Goal: Information Seeking & Learning: Learn about a topic

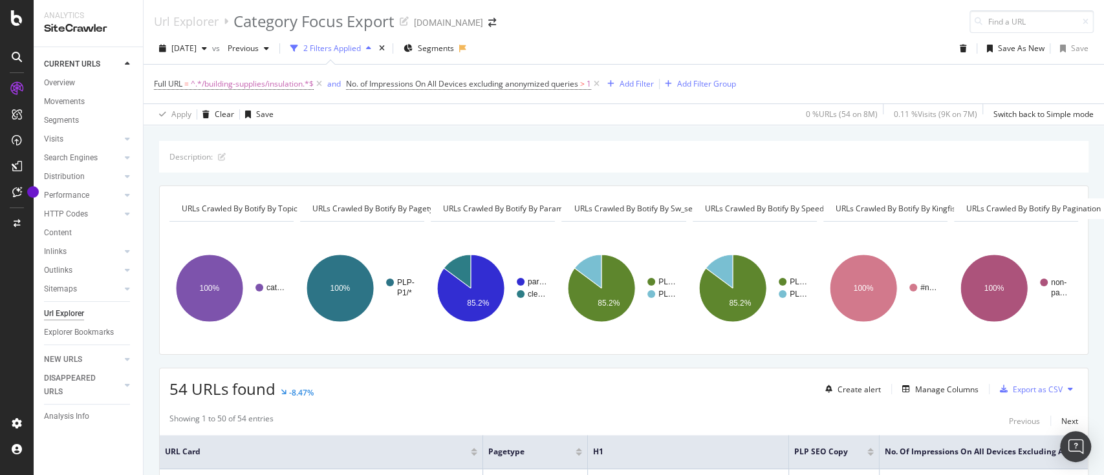
scroll to position [172, 0]
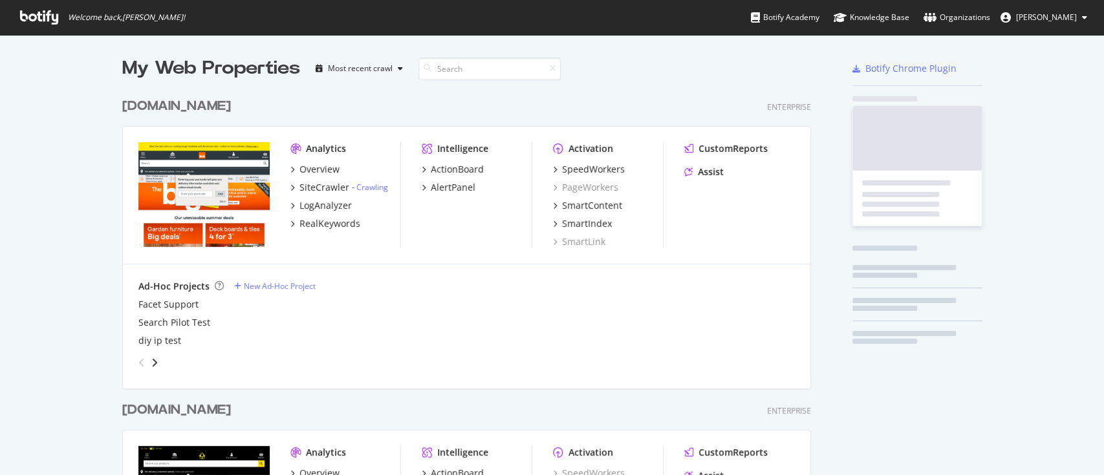
scroll to position [462, 1076]
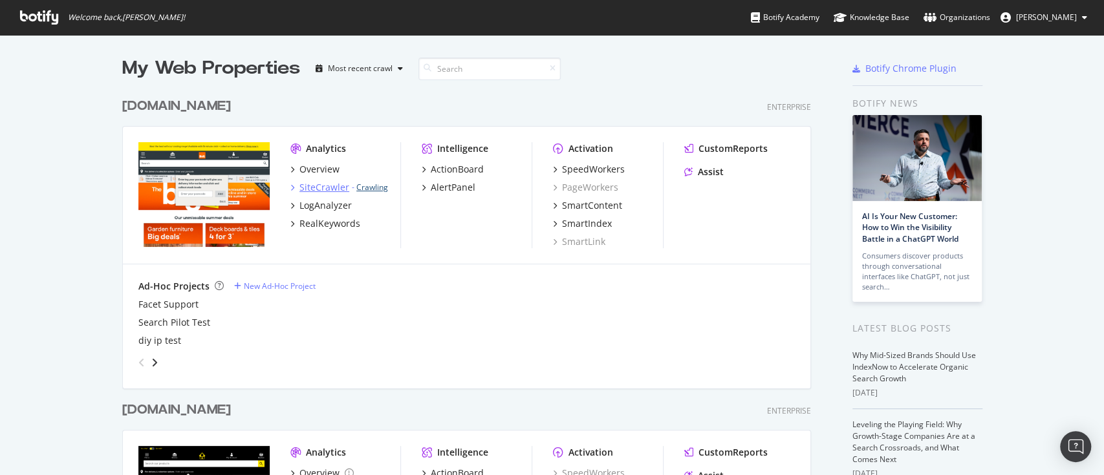
click at [369, 187] on link "Crawling" at bounding box center [372, 187] width 32 height 11
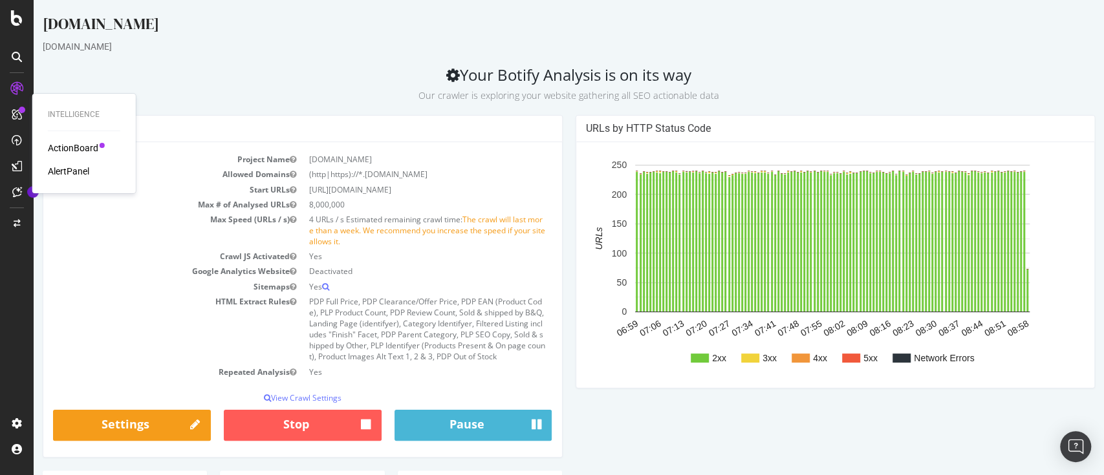
click at [75, 148] on div "ActionBoard" at bounding box center [73, 148] width 50 height 13
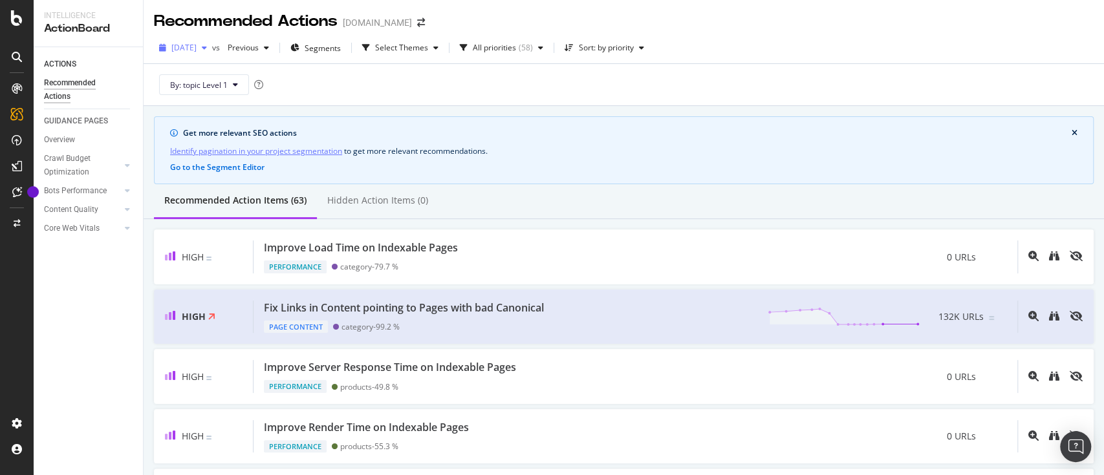
click at [197, 44] on span "[DATE]" at bounding box center [183, 47] width 25 height 11
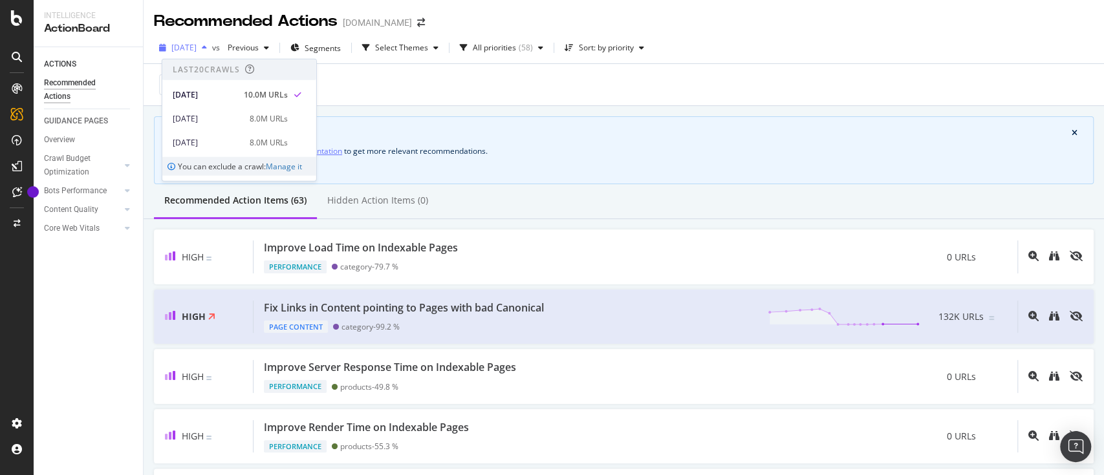
click at [197, 44] on span "[DATE]" at bounding box center [183, 47] width 25 height 11
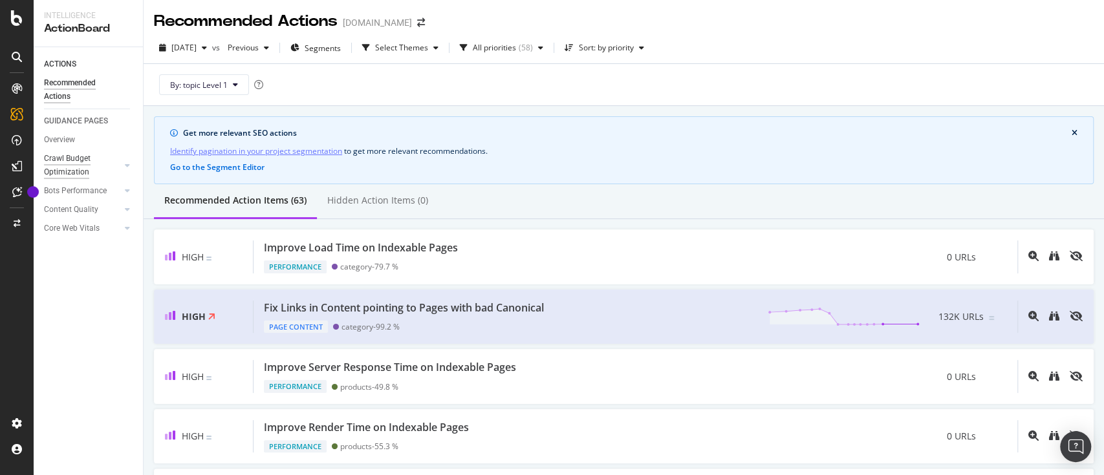
click at [81, 161] on div "Crawl Budget Optimization" at bounding box center [78, 165] width 68 height 27
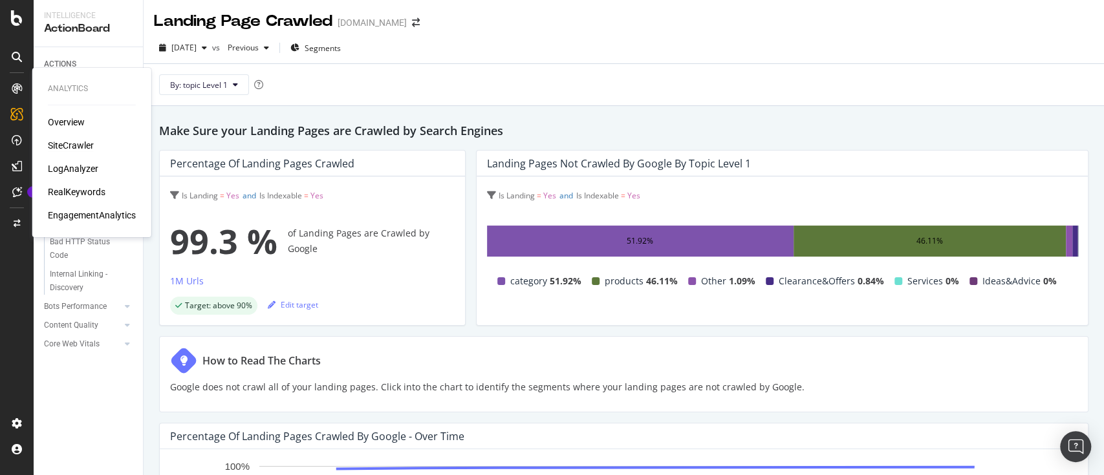
click at [72, 145] on div "SiteCrawler" at bounding box center [71, 145] width 46 height 13
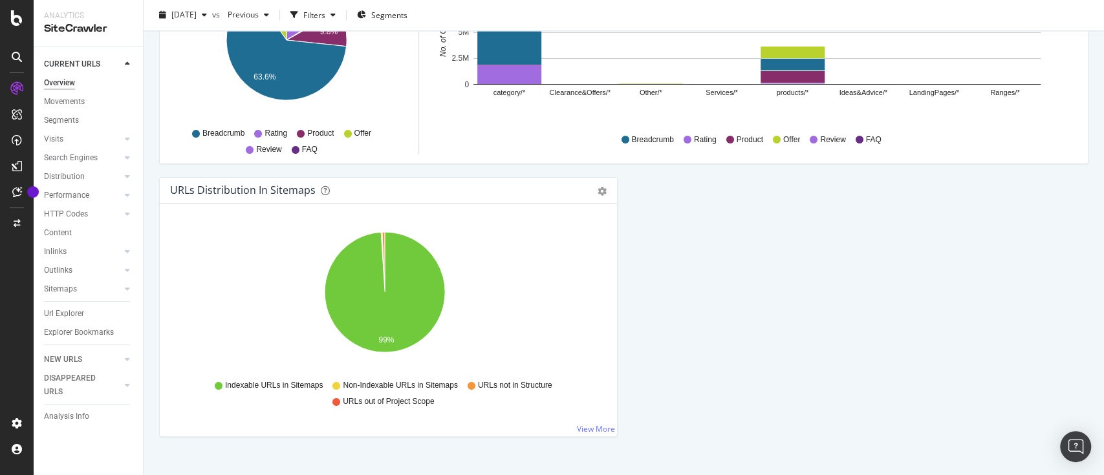
scroll to position [1399, 0]
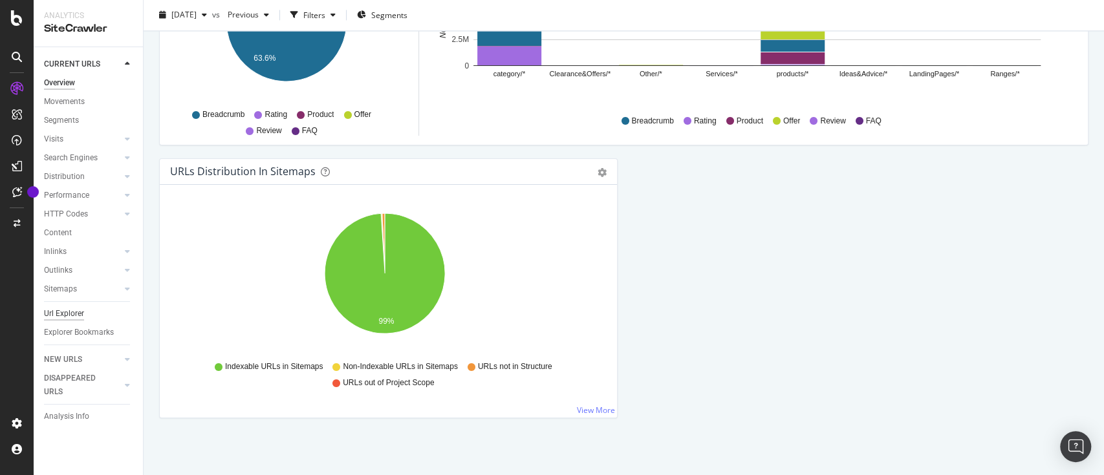
click at [63, 308] on div "Url Explorer" at bounding box center [64, 314] width 40 height 14
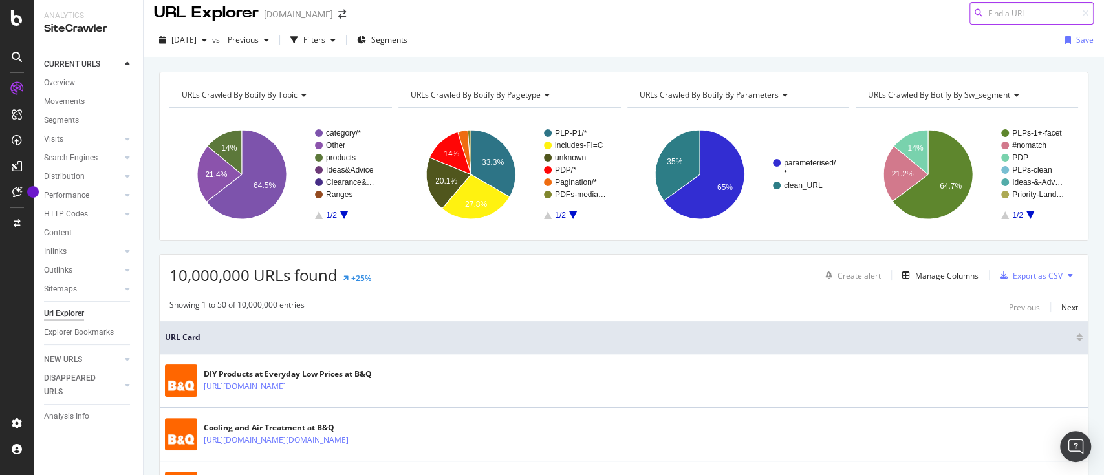
scroll to position [5, 0]
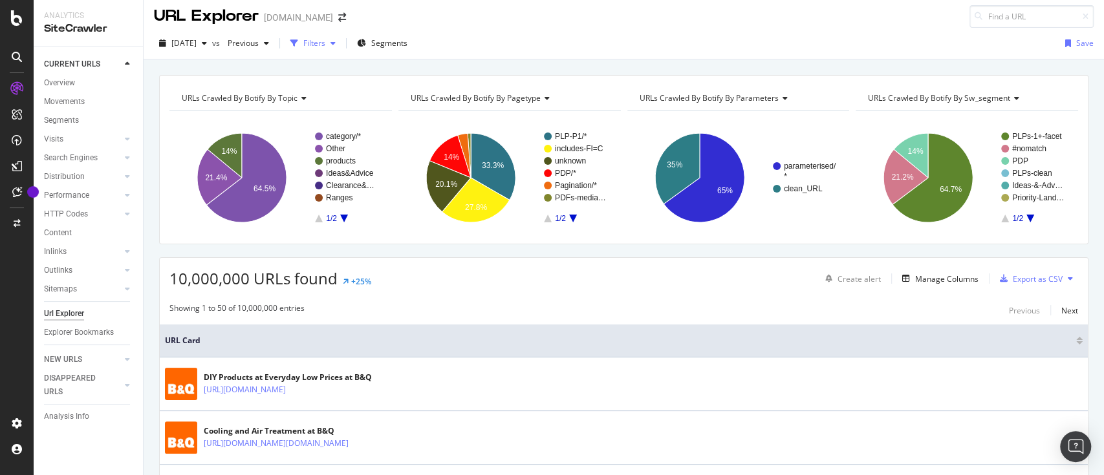
click at [336, 43] on icon "button" at bounding box center [332, 43] width 5 height 8
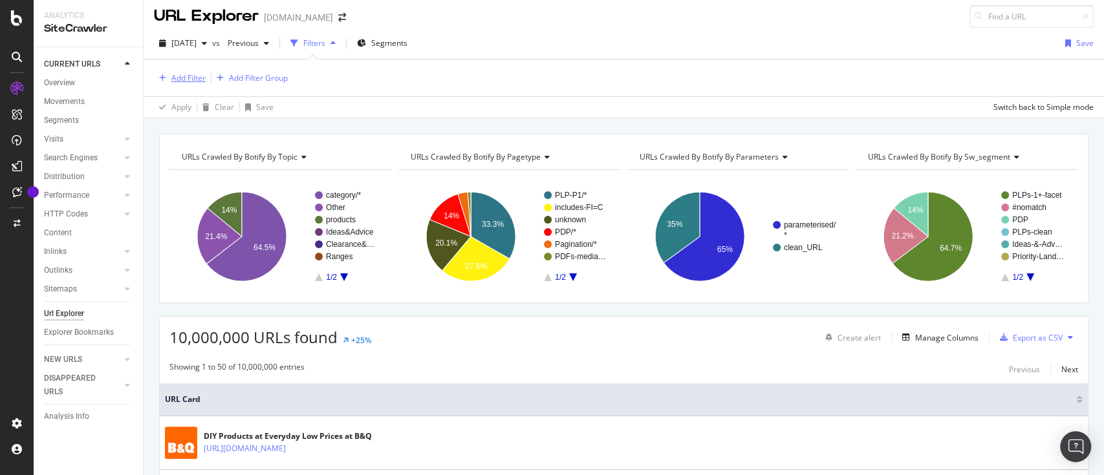
click at [179, 77] on div "Add Filter" at bounding box center [188, 77] width 34 height 11
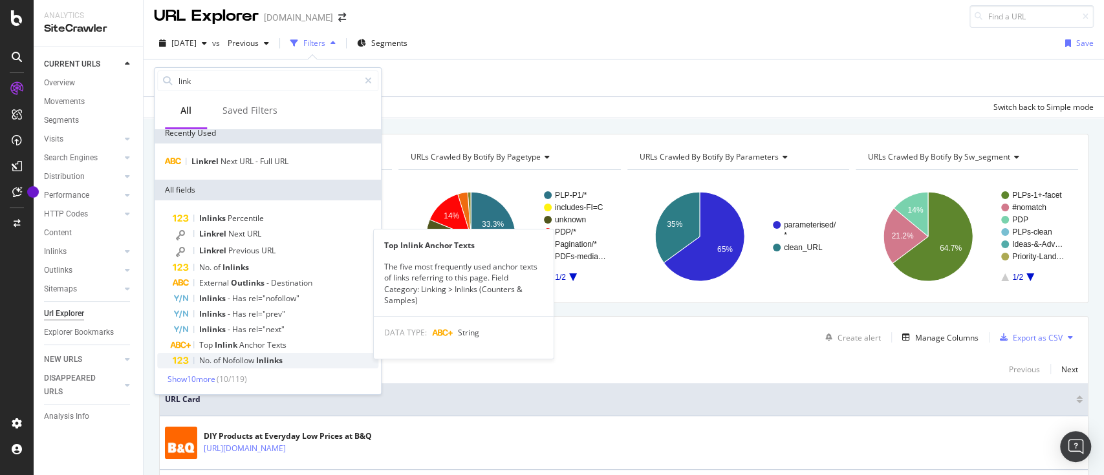
scroll to position [0, 0]
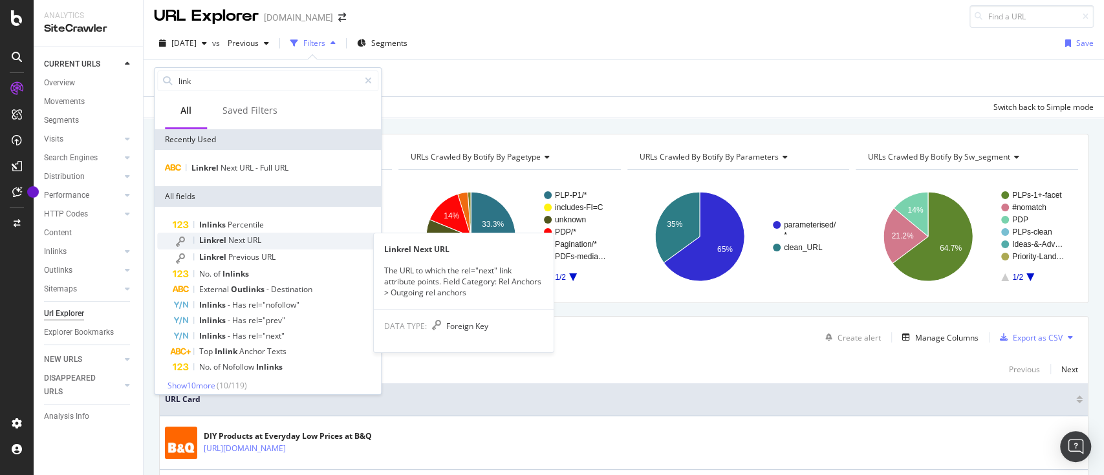
type input "link"
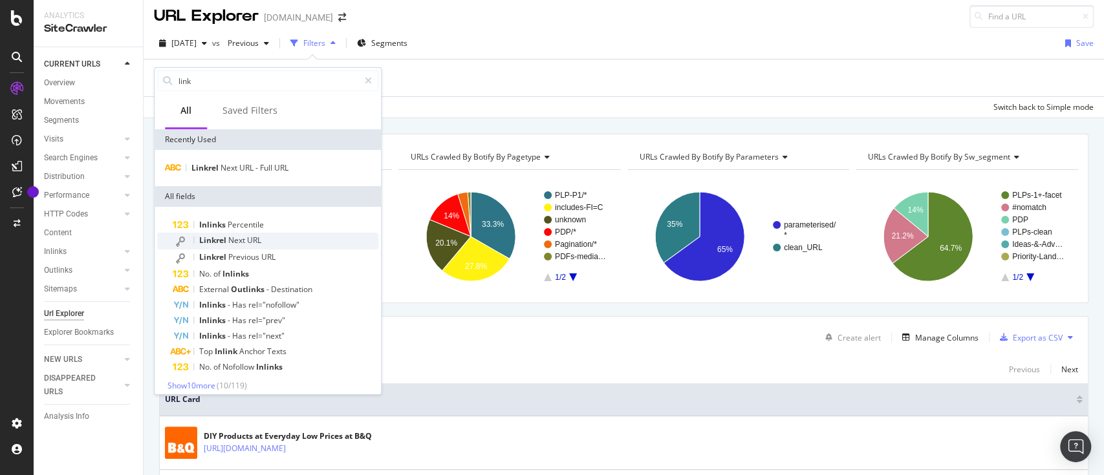
click at [255, 238] on span "URL" at bounding box center [254, 240] width 14 height 11
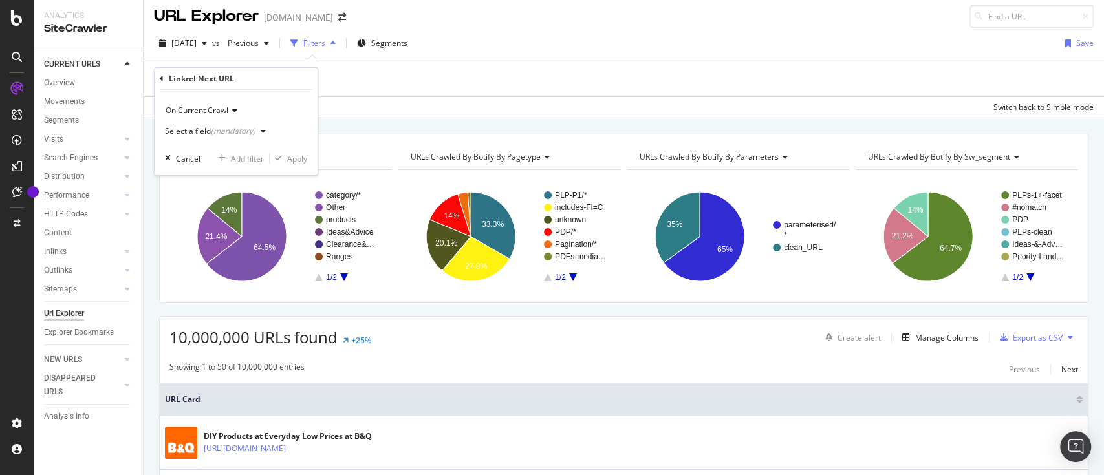
click at [249, 125] on div "Select a field (mandatory)" at bounding box center [218, 131] width 106 height 19
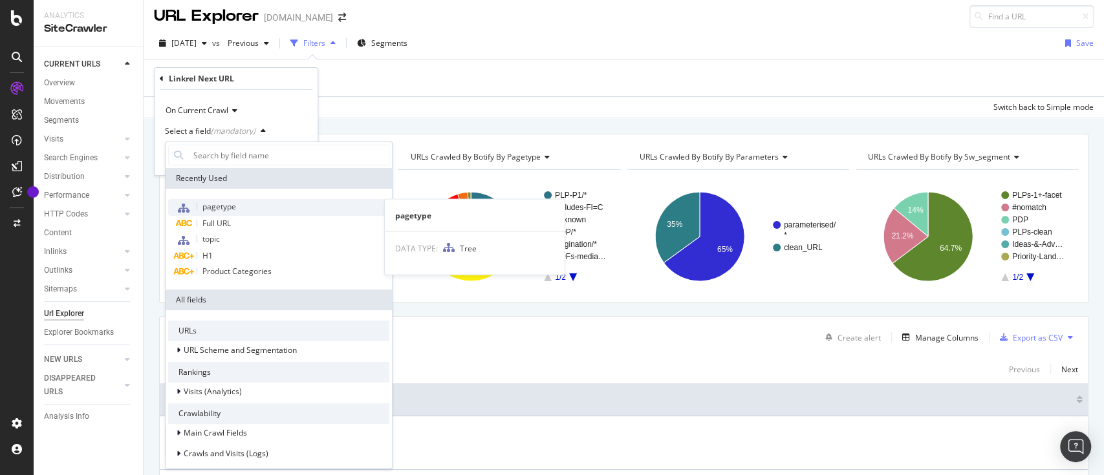
click at [231, 208] on span "pagetype" at bounding box center [219, 206] width 34 height 11
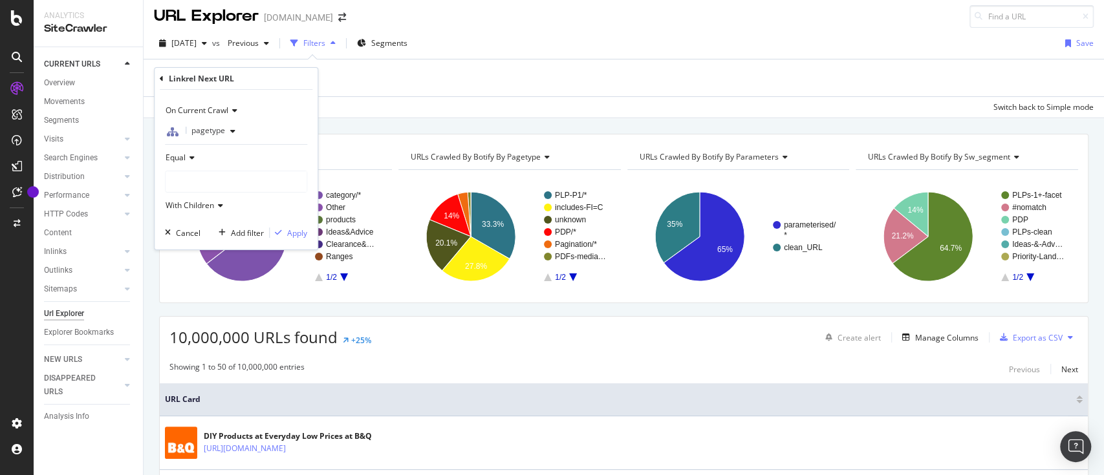
click at [231, 171] on div at bounding box center [236, 181] width 141 height 21
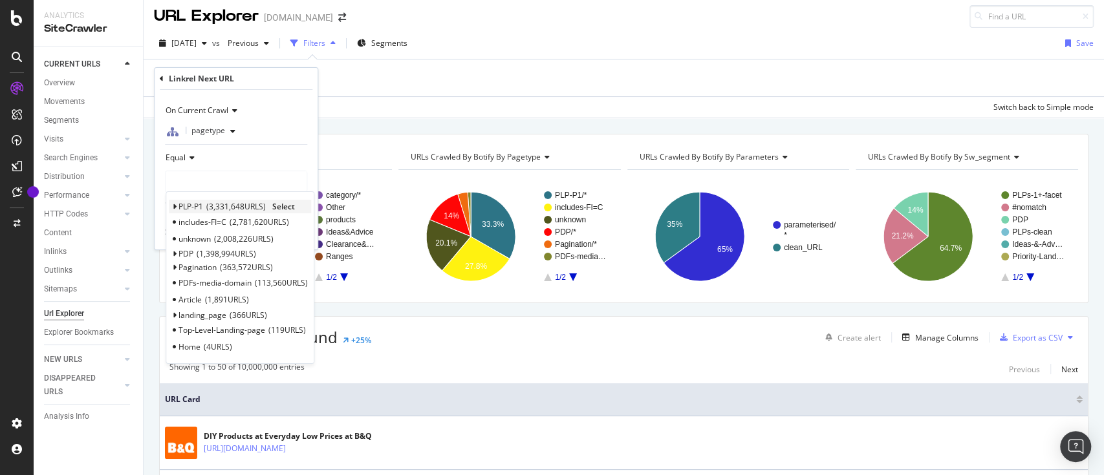
click at [172, 208] on icon at bounding box center [174, 207] width 5 height 8
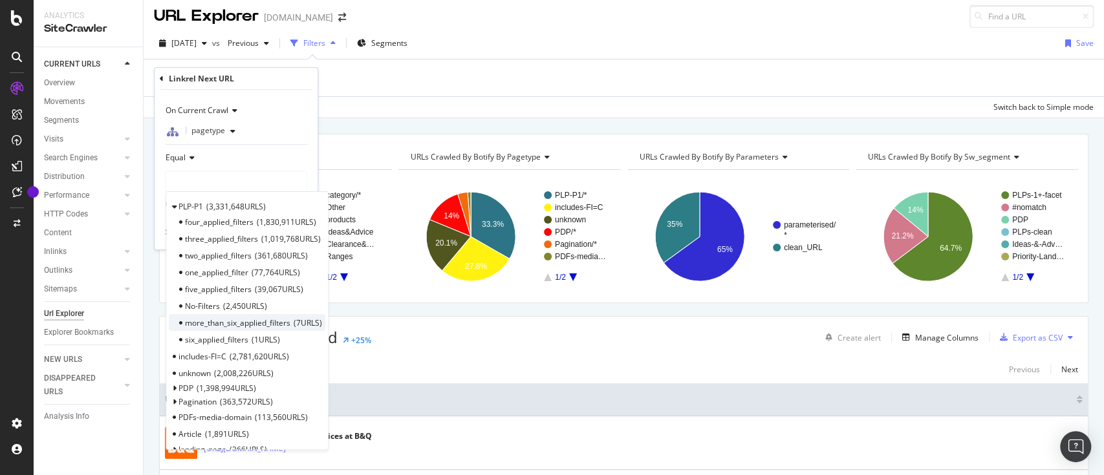
click at [255, 323] on span "more_than_six_applied_filters" at bounding box center [237, 322] width 105 height 11
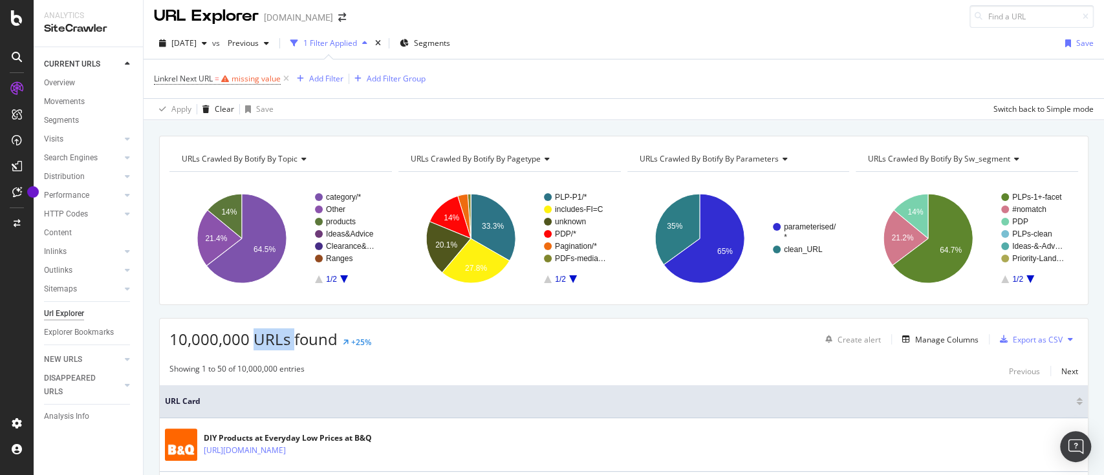
click at [255, 323] on div "10,000,000 URLs found +25% Create alert Manage Columns Export as CSV" at bounding box center [624, 335] width 928 height 32
click at [251, 78] on div "missing value" at bounding box center [255, 78] width 49 height 11
click at [252, 122] on div "Select a field (mandatory)" at bounding box center [218, 129] width 106 height 19
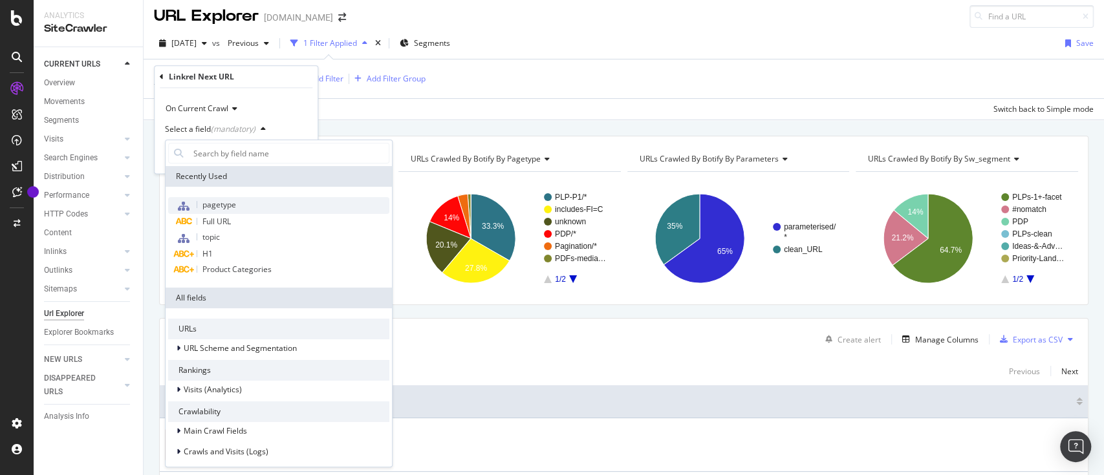
click at [233, 208] on span "pagetype" at bounding box center [219, 204] width 34 height 11
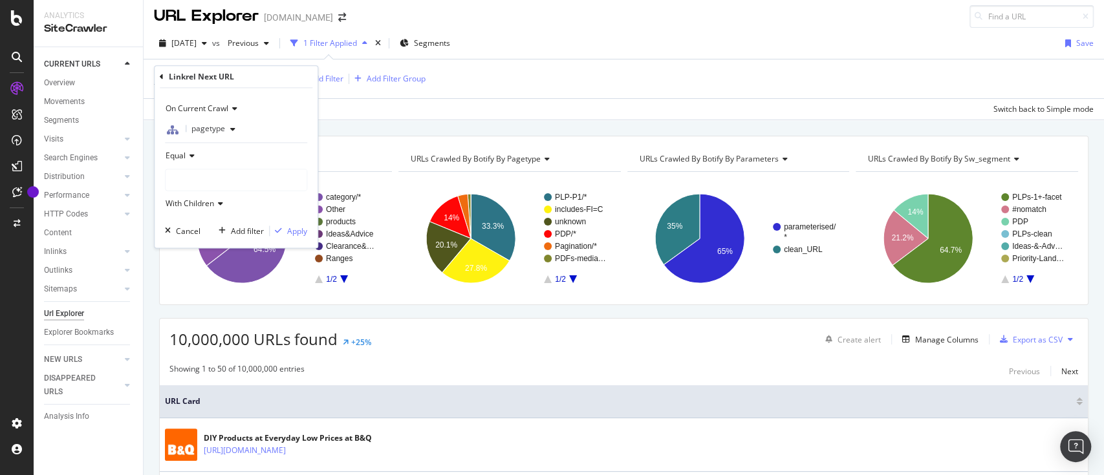
click at [206, 173] on div at bounding box center [236, 179] width 141 height 21
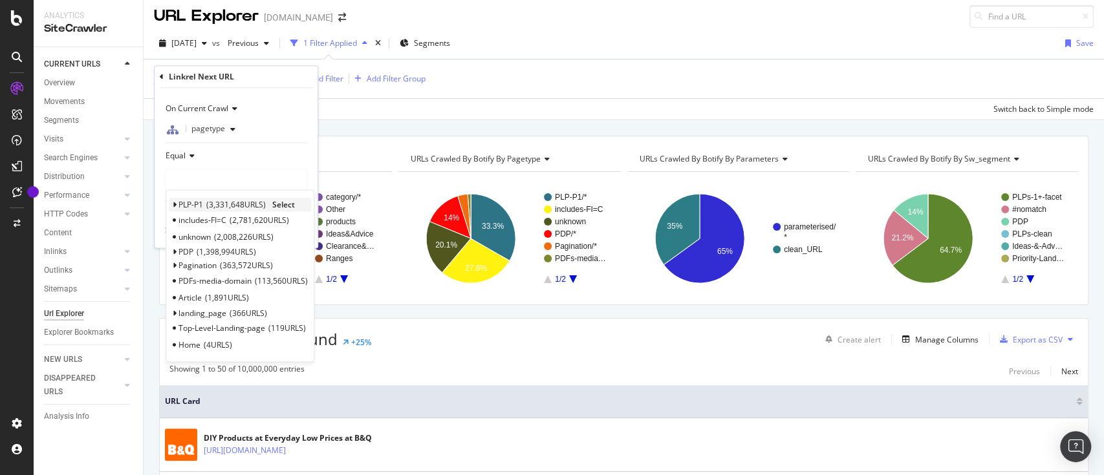
click at [172, 207] on icon at bounding box center [174, 205] width 5 height 8
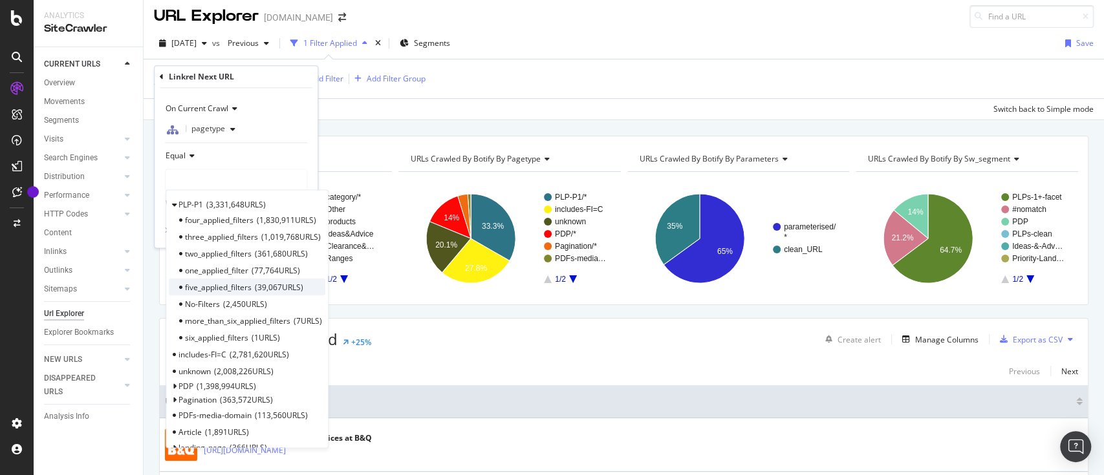
click at [221, 292] on span "five_applied_filters" at bounding box center [218, 287] width 67 height 11
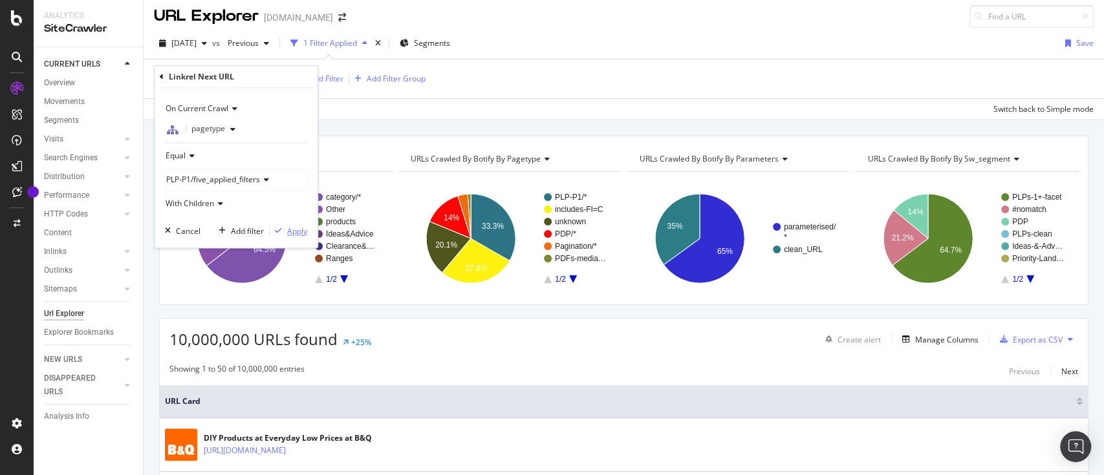
click at [300, 234] on div "Apply" at bounding box center [297, 231] width 20 height 11
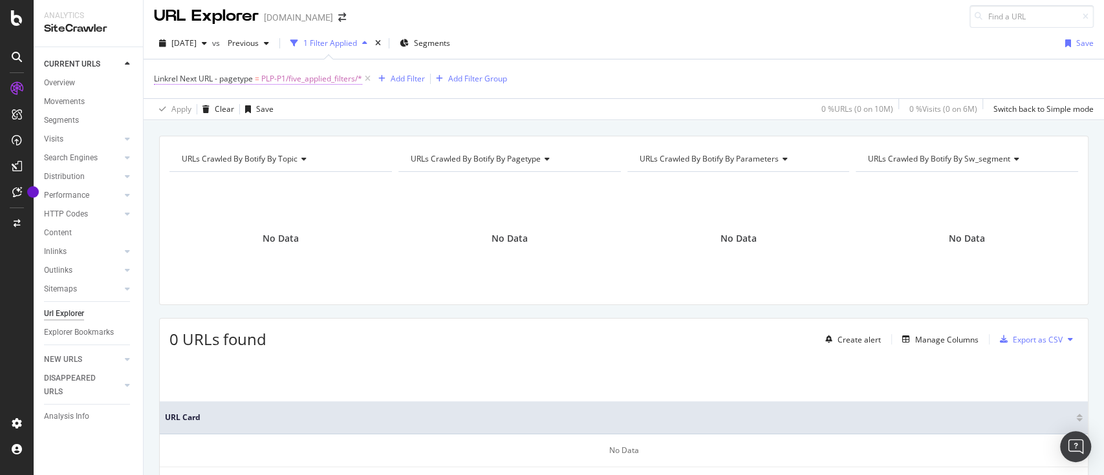
click at [278, 79] on span "PLP-P1/five_applied_filters/*" at bounding box center [311, 79] width 101 height 18
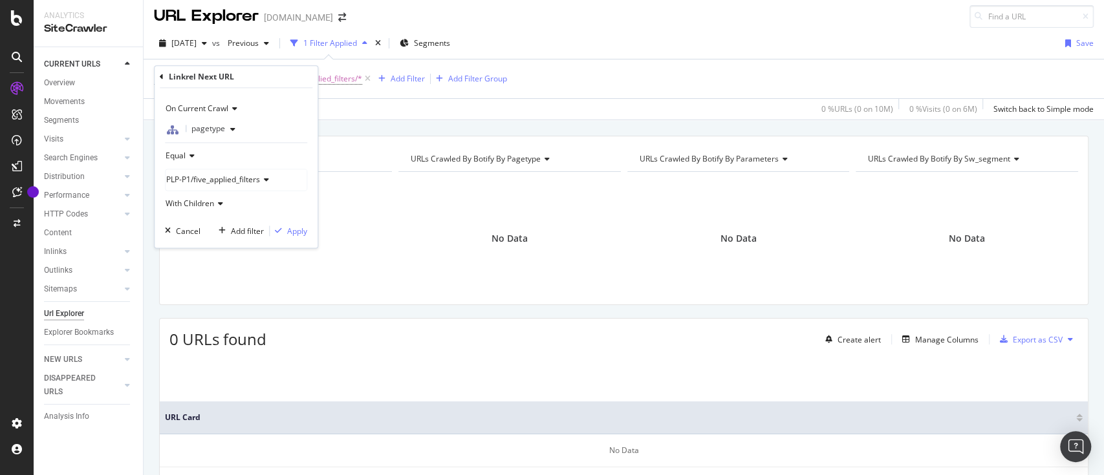
click at [230, 178] on span "PLP-P1/five_applied_filters" at bounding box center [213, 179] width 94 height 11
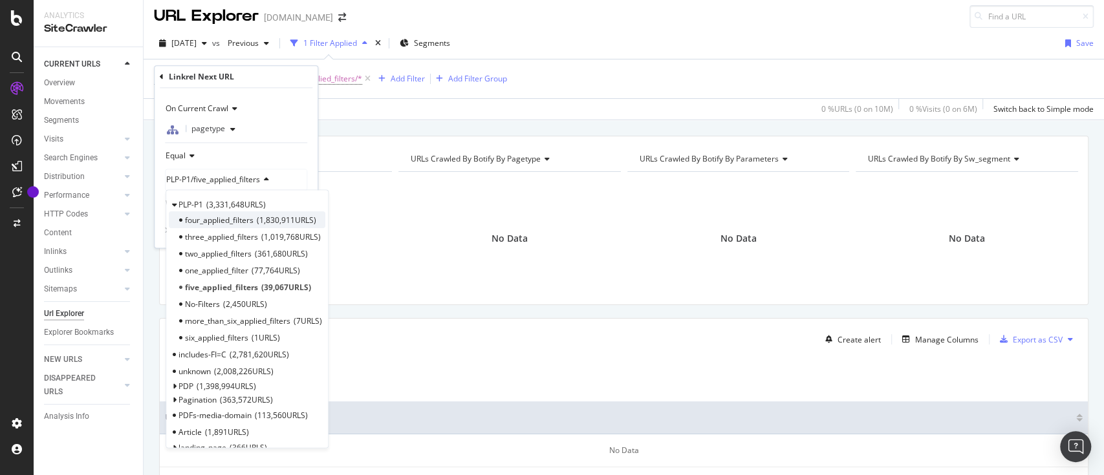
click at [259, 221] on span "1,830,911 URLS" at bounding box center [286, 220] width 59 height 11
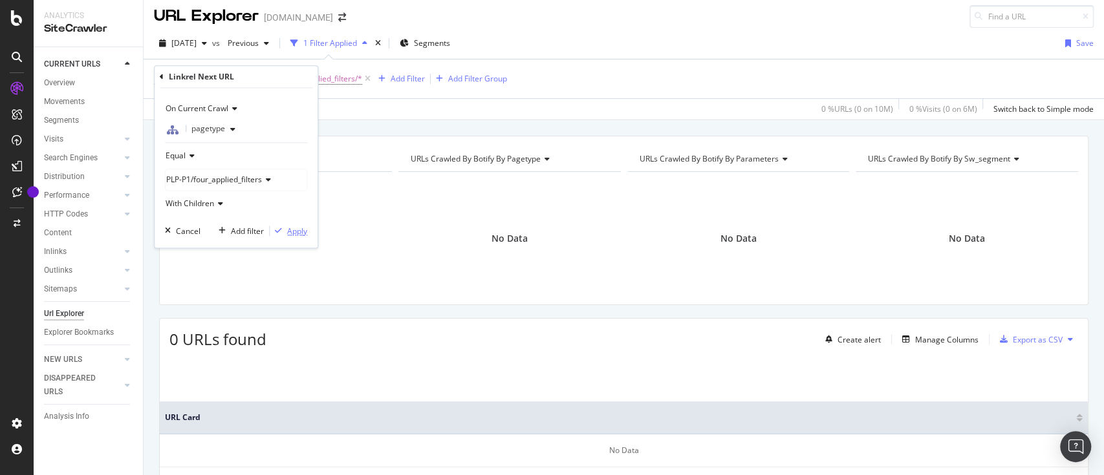
click at [292, 228] on div "Apply" at bounding box center [297, 231] width 20 height 11
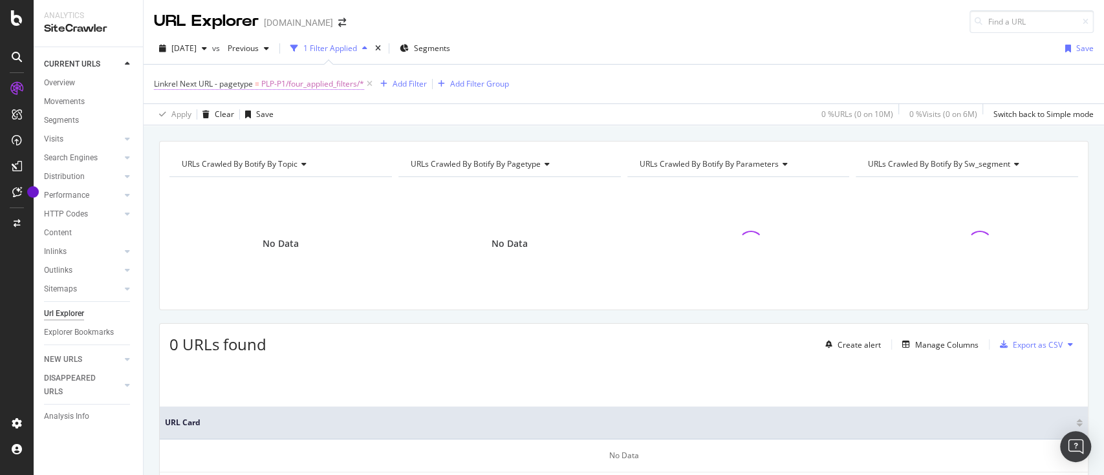
click at [279, 80] on span "PLP-P1/four_applied_filters/*" at bounding box center [312, 84] width 103 height 18
click at [629, 106] on div "Apply Clear Save 0 % URLs ( 0 on 10M ) 0 % Visits ( 0 on 6M ) Switch back to Si…" at bounding box center [624, 113] width 960 height 21
click at [375, 81] on icon at bounding box center [369, 84] width 11 height 13
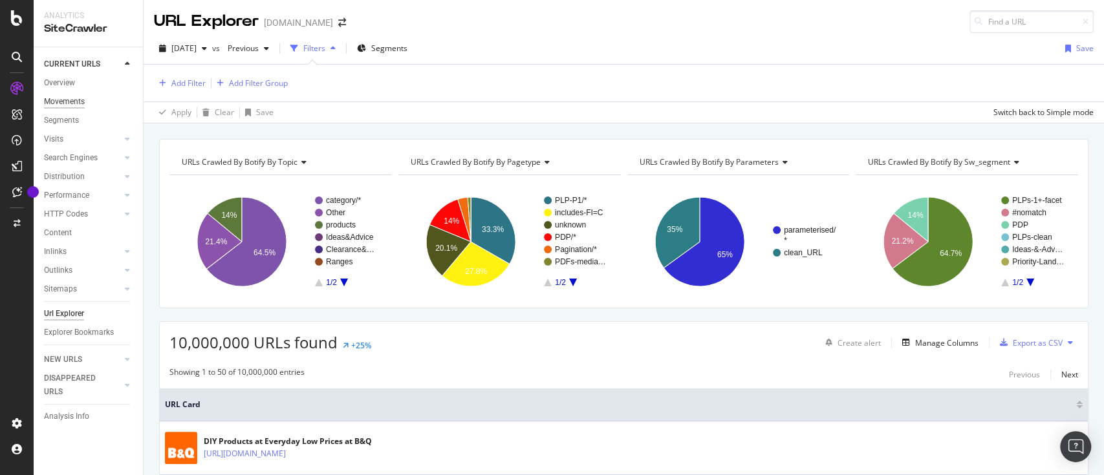
click at [76, 102] on div "Movements" at bounding box center [64, 102] width 41 height 14
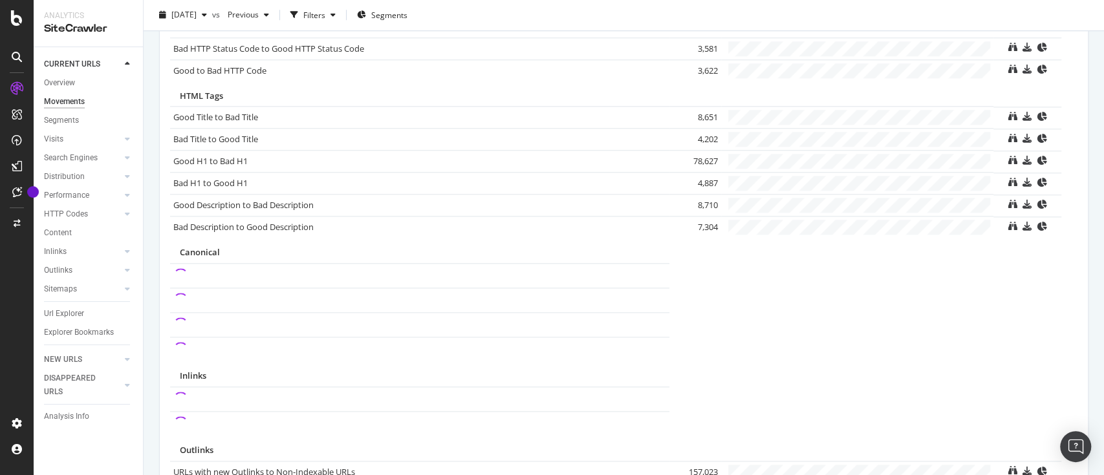
scroll to position [915, 0]
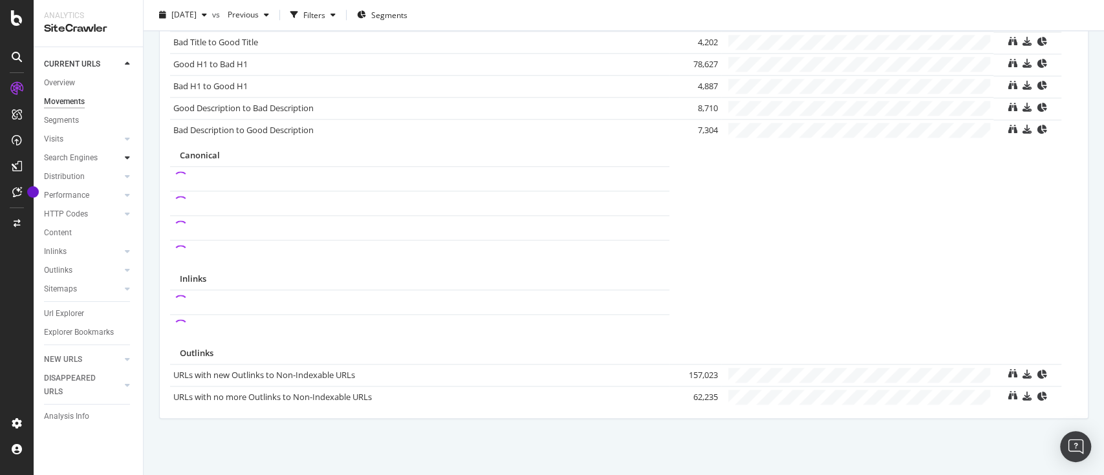
click at [127, 160] on icon at bounding box center [127, 158] width 5 height 8
click at [125, 162] on icon at bounding box center [127, 158] width 5 height 8
click at [114, 163] on div at bounding box center [114, 157] width 13 height 13
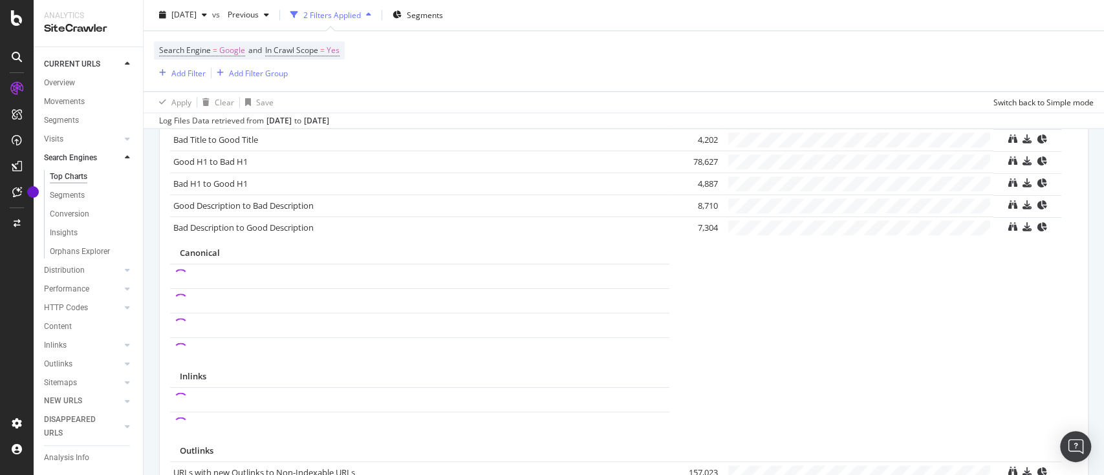
scroll to position [1012, 0]
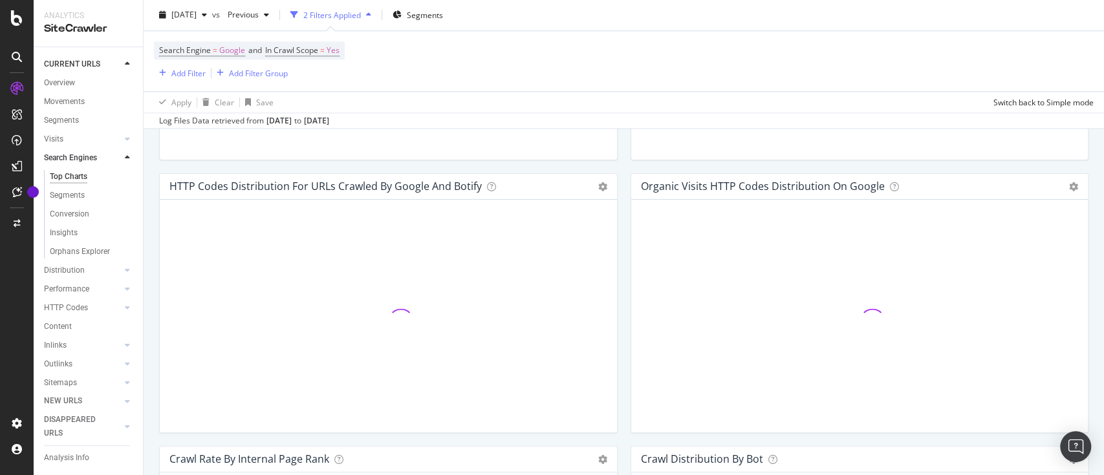
click at [125, 162] on icon at bounding box center [127, 158] width 5 height 8
click at [81, 198] on div "Performance" at bounding box center [66, 196] width 45 height 14
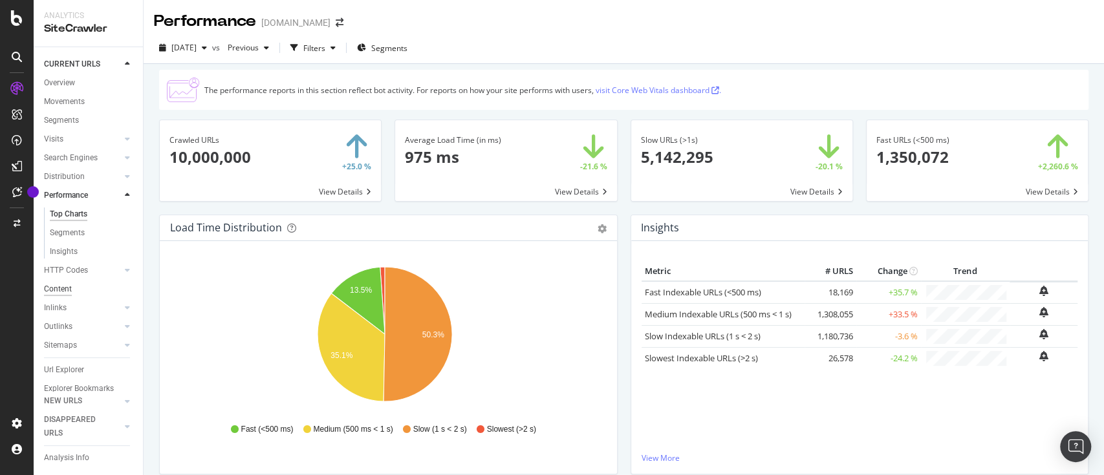
click at [67, 296] on div "Content" at bounding box center [58, 290] width 28 height 14
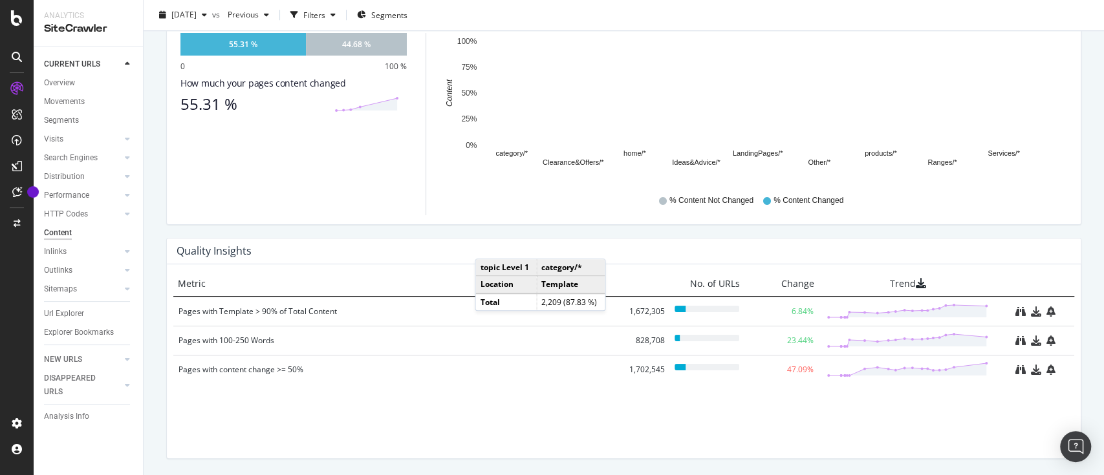
scroll to position [837, 0]
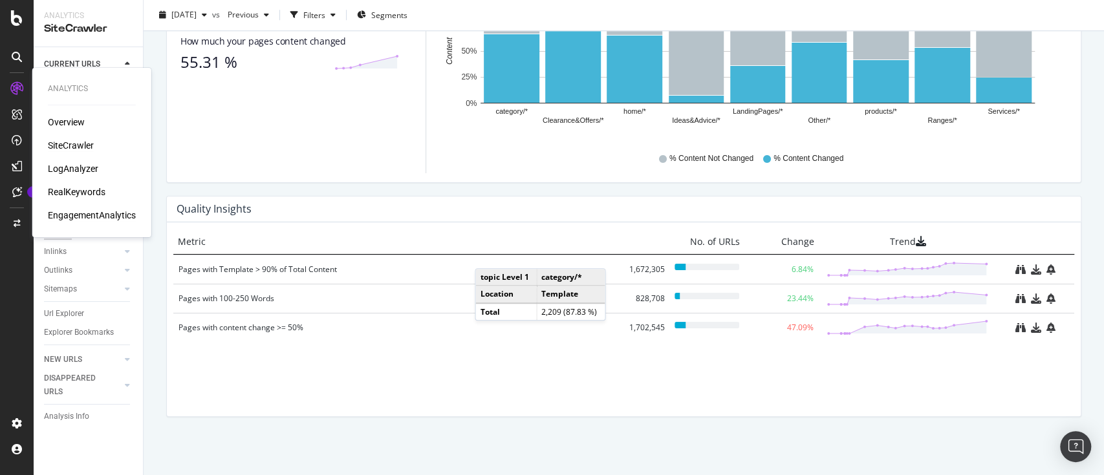
click at [121, 220] on div "EngagementAnalytics" at bounding box center [92, 215] width 88 height 13
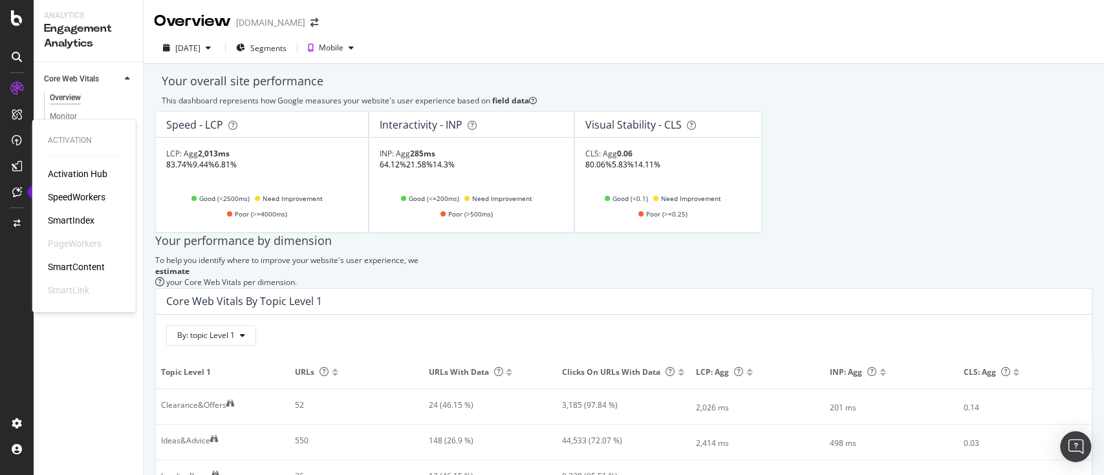
click at [84, 197] on div "SpeedWorkers" at bounding box center [77, 197] width 58 height 13
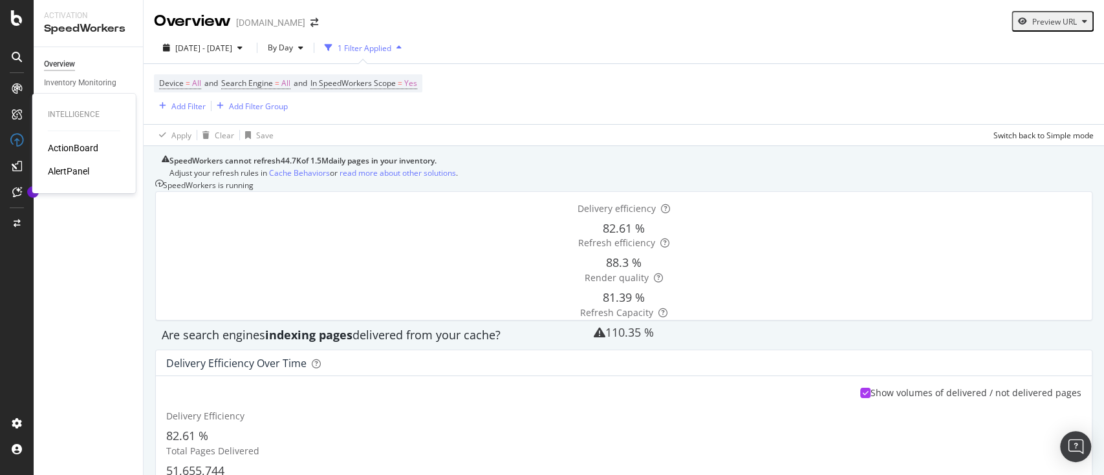
click at [67, 147] on div "ActionBoard" at bounding box center [73, 148] width 50 height 13
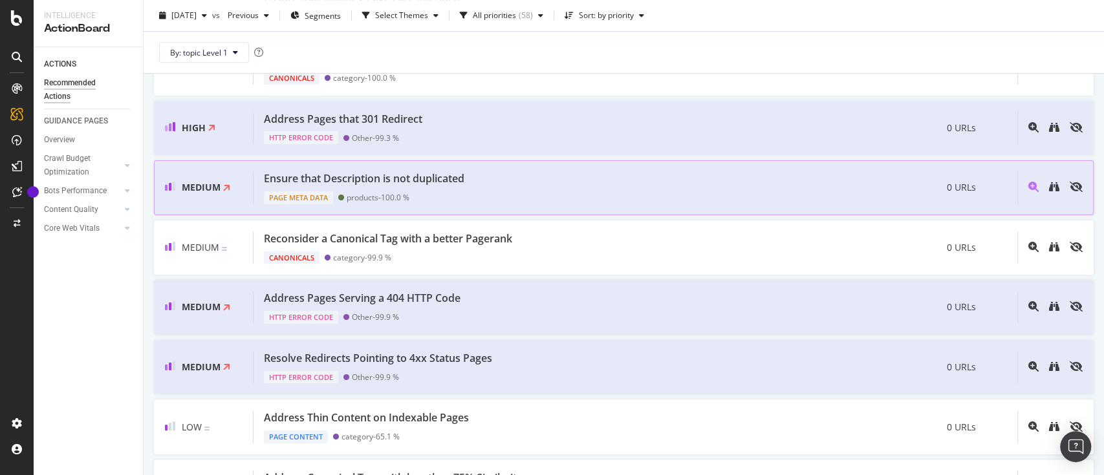
scroll to position [492, 0]
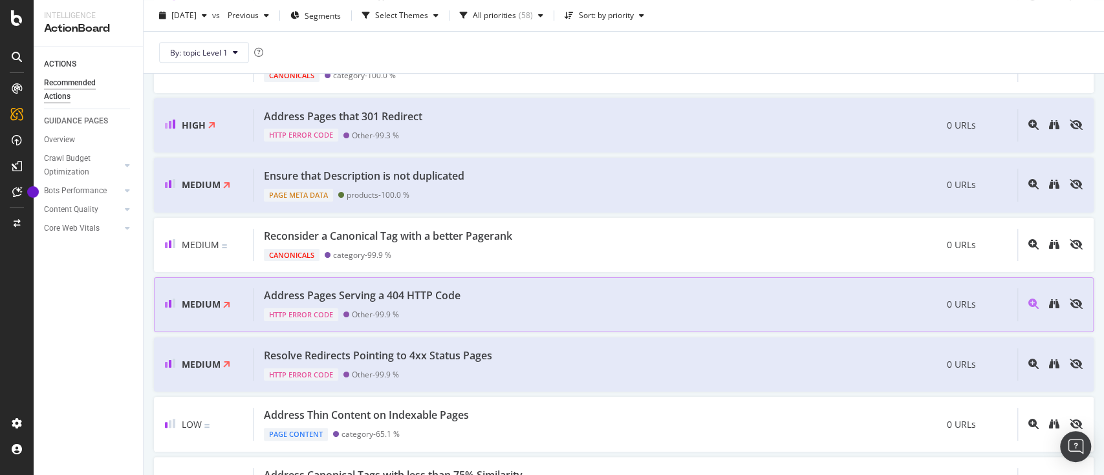
click at [583, 279] on div "Medium Address Pages Serving a 404 HTTP Code HTTP Error Code Other - 99.9 % 0 U…" at bounding box center [623, 304] width 939 height 55
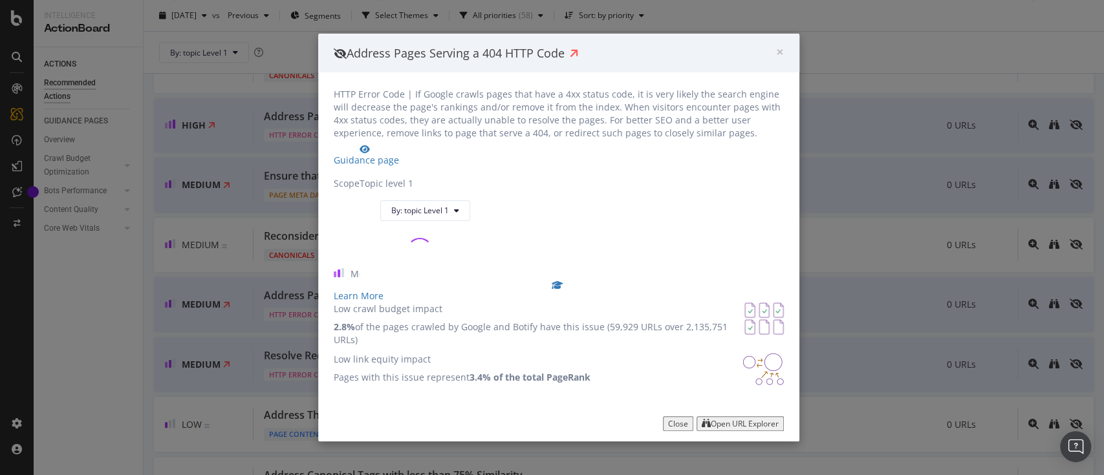
scroll to position [57, 0]
click at [738, 442] on div "× Close Address Pages Serving a 404 HTTP Code HTTP Error Code | If Google crawl…" at bounding box center [558, 238] width 481 height 408
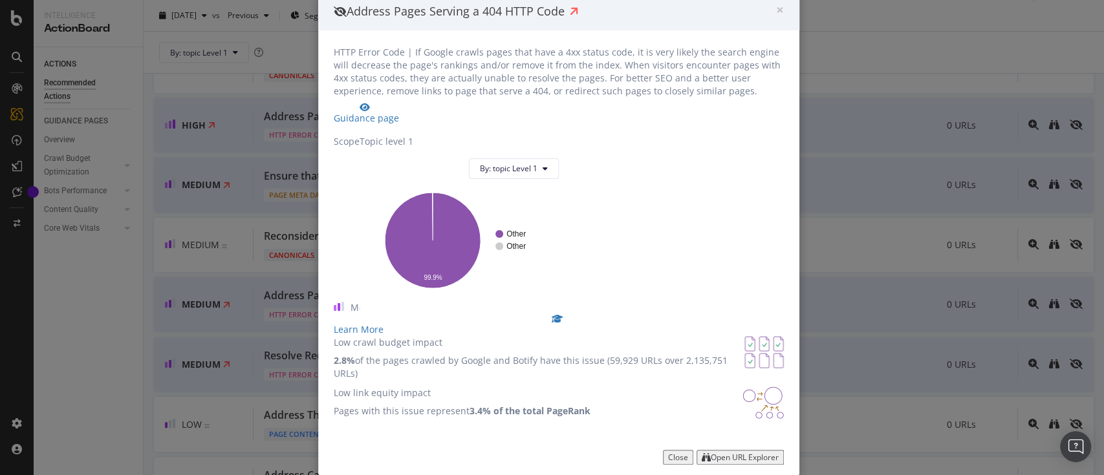
scroll to position [80, 0]
click at [723, 452] on div "Open URL Explorer" at bounding box center [745, 457] width 68 height 11
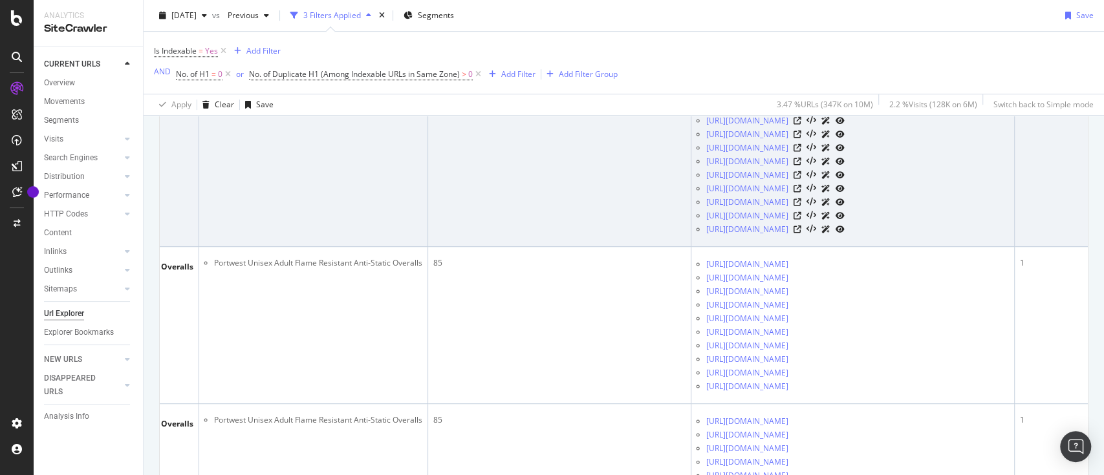
scroll to position [283, 0]
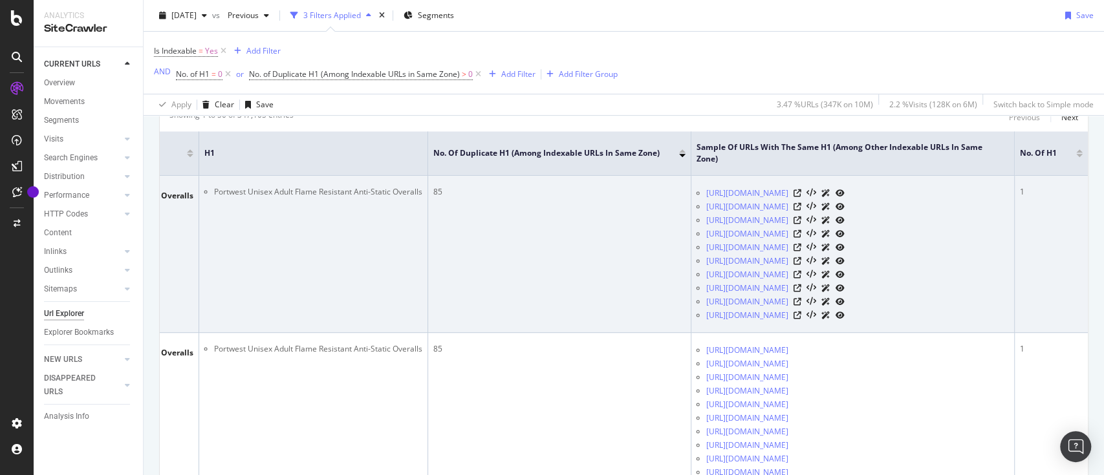
click at [844, 200] on div at bounding box center [818, 193] width 51 height 14
click at [801, 197] on icon at bounding box center [797, 193] width 8 height 8
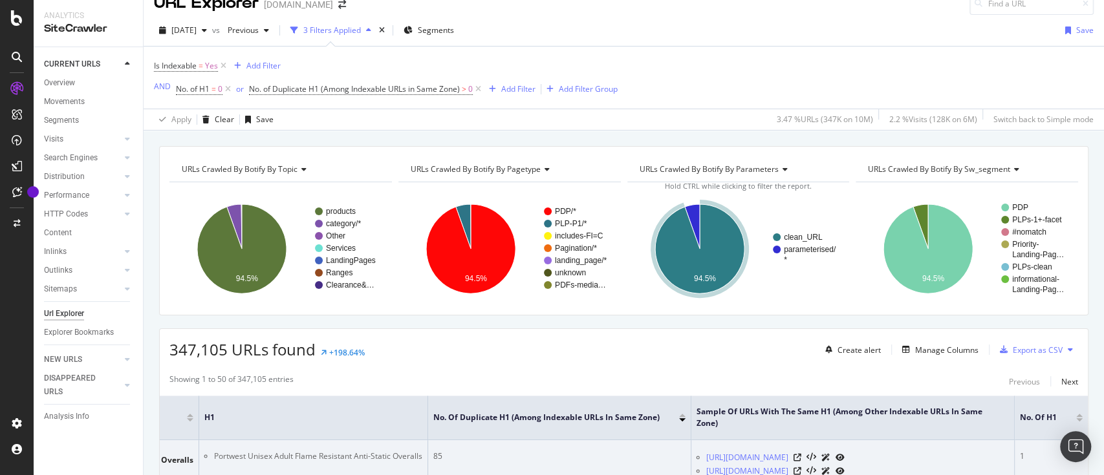
scroll to position [0, 0]
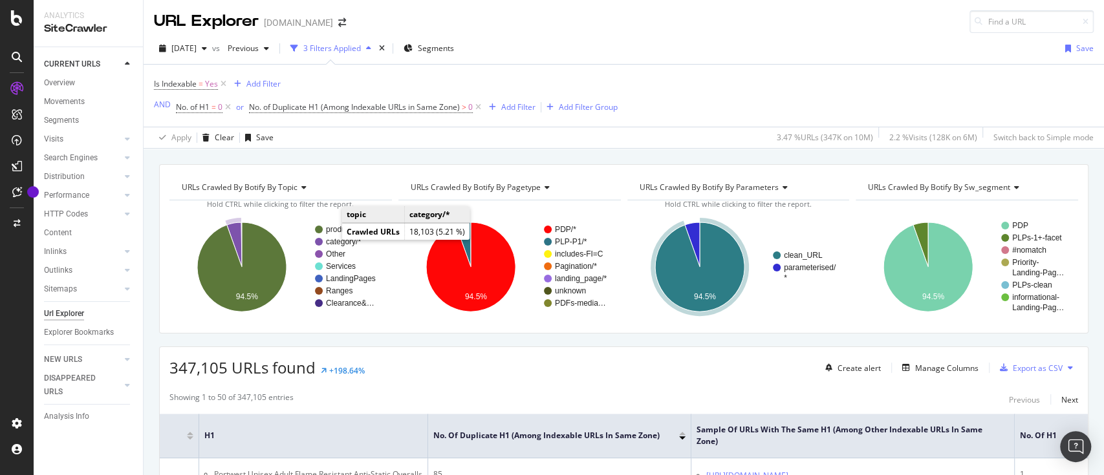
click at [329, 241] on text "category/*" at bounding box center [343, 241] width 35 height 9
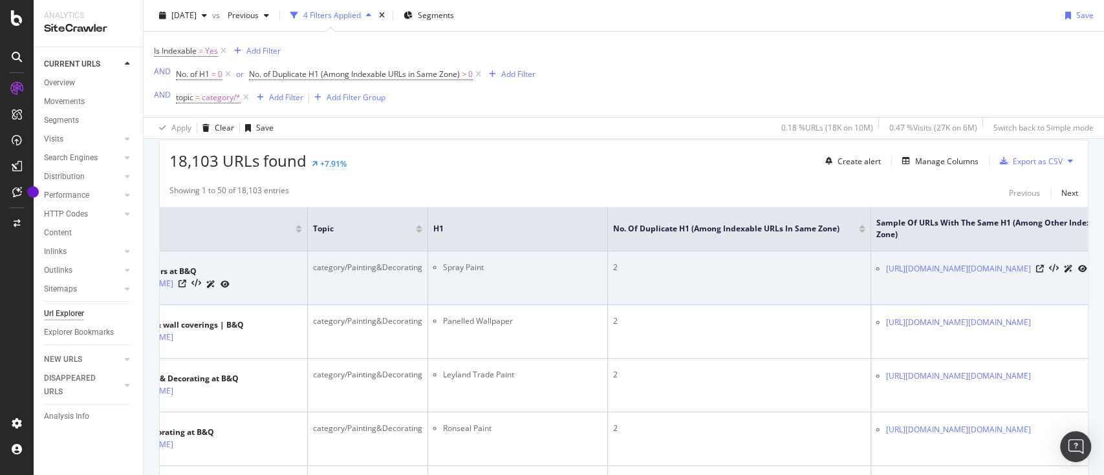
scroll to position [0, 187]
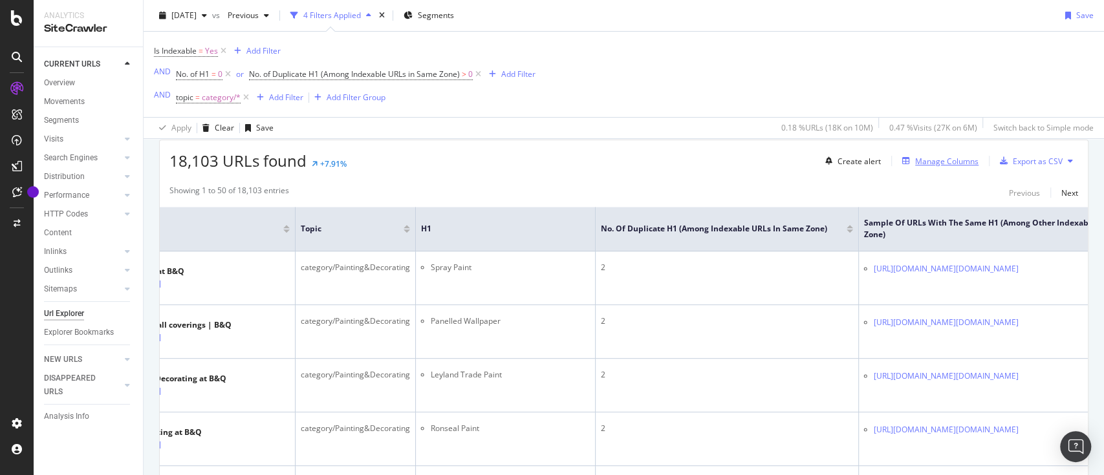
click at [943, 158] on div "Manage Columns" at bounding box center [946, 161] width 63 height 11
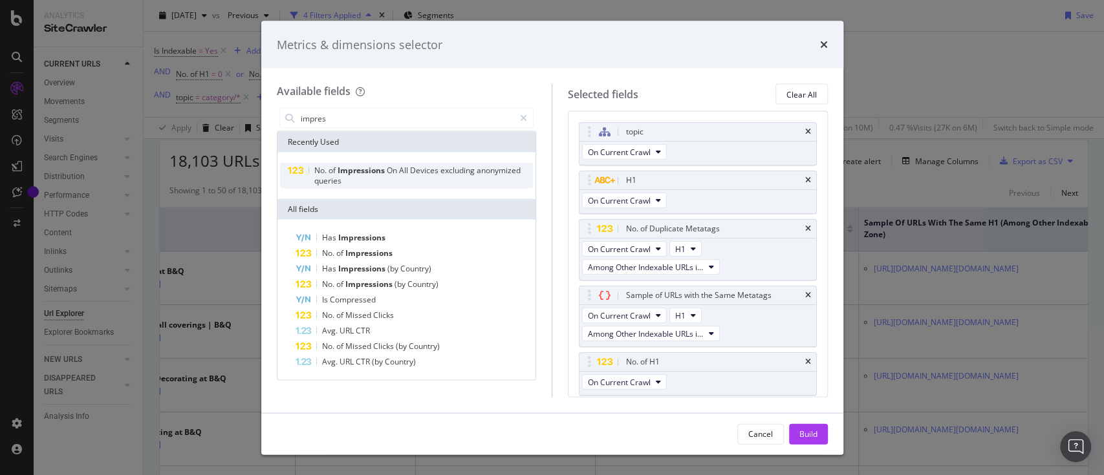
click at [343, 178] on div "No. of Impressions On All Devices excluding anonymized queries" at bounding box center [423, 176] width 219 height 21
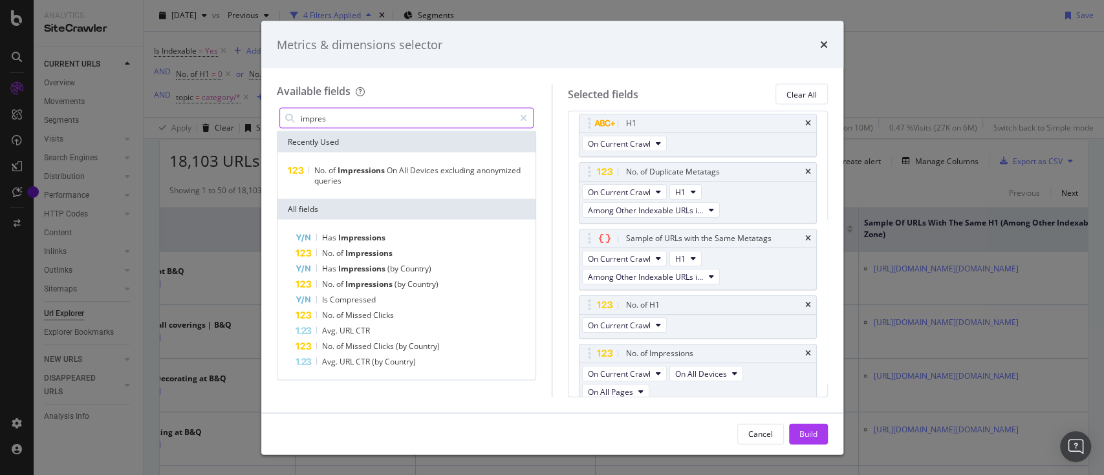
scroll to position [65, 0]
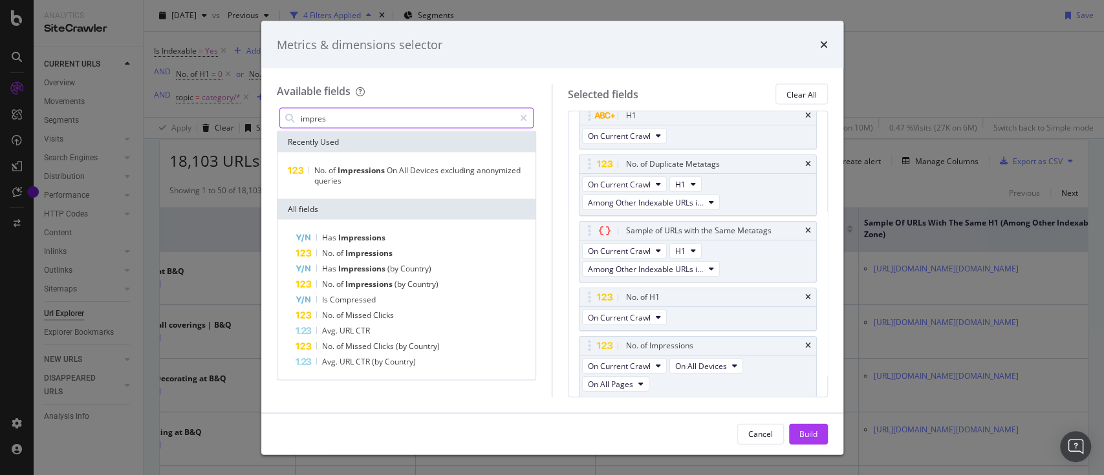
click at [349, 119] on input "impres" at bounding box center [406, 118] width 215 height 19
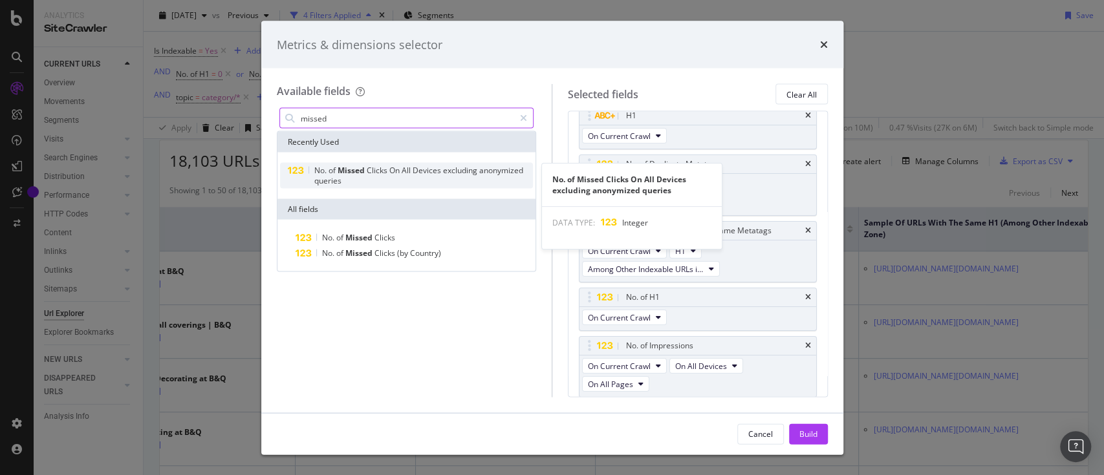
type input "missed"
click at [345, 182] on div "No. of Missed Clicks On All Devices excluding anonymized queries" at bounding box center [423, 176] width 219 height 21
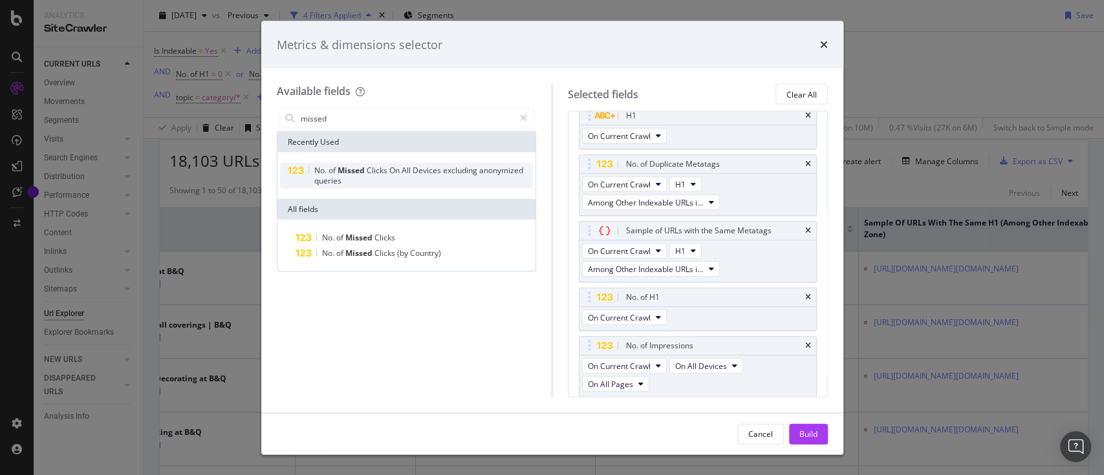
scroll to position [131, 0]
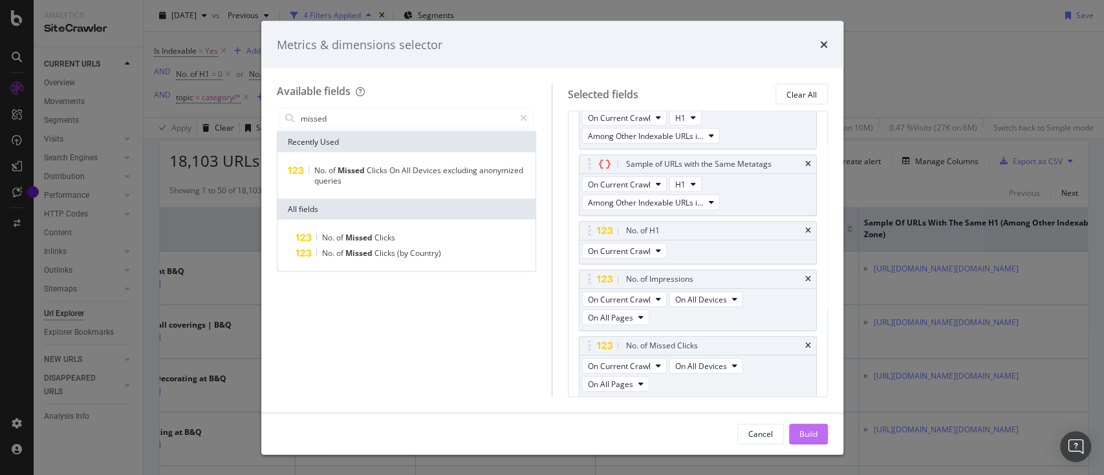
click at [811, 429] on div "Build" at bounding box center [808, 433] width 18 height 11
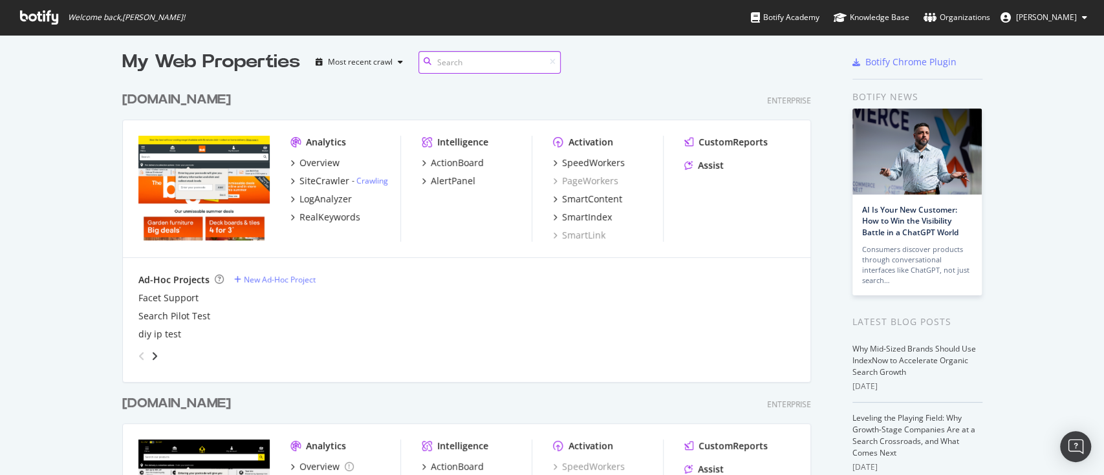
scroll to position [10, 0]
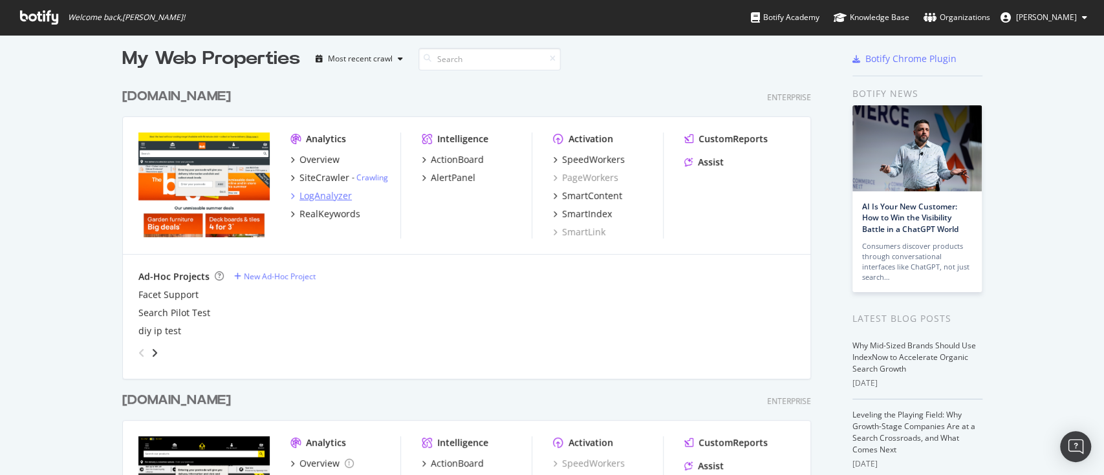
click at [315, 192] on div "LogAnalyzer" at bounding box center [325, 195] width 52 height 13
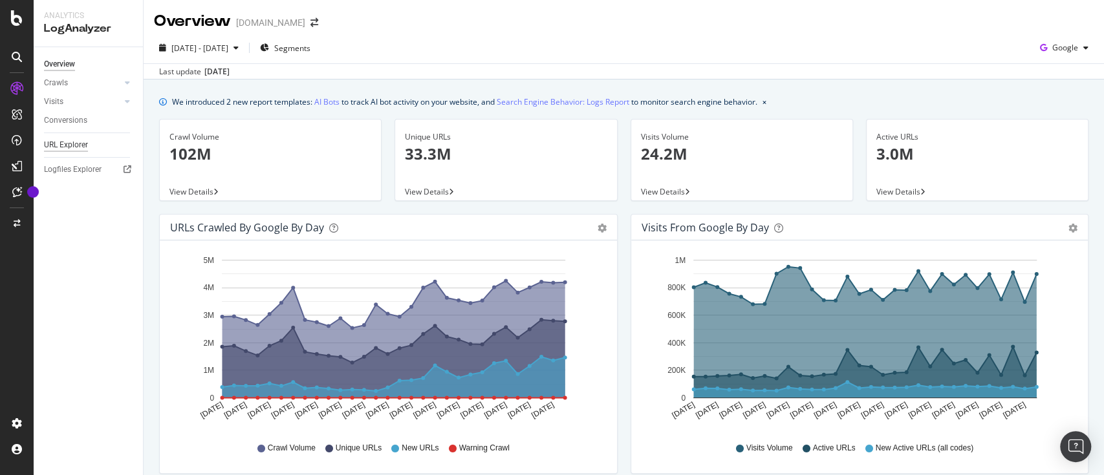
click at [72, 142] on div "URL Explorer" at bounding box center [66, 145] width 44 height 14
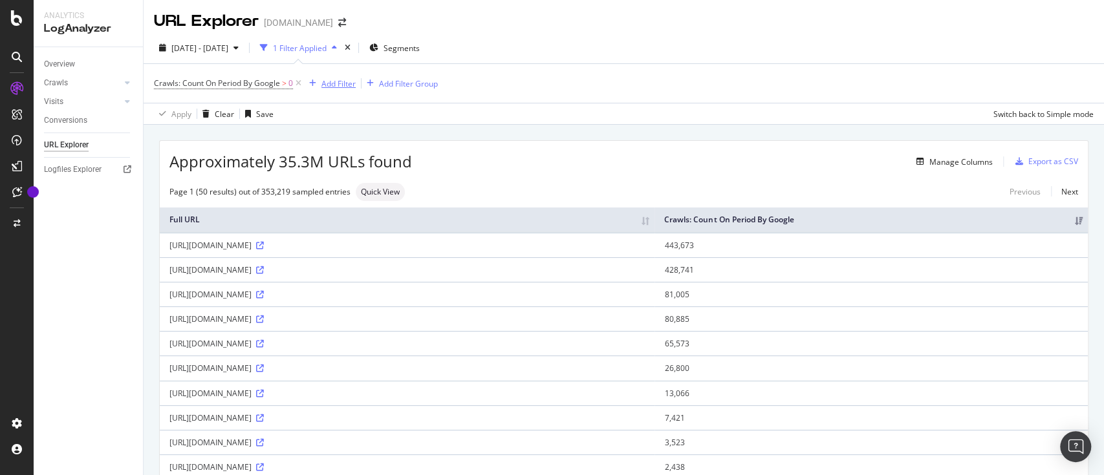
click at [343, 76] on div "Add Filter" at bounding box center [330, 83] width 52 height 14
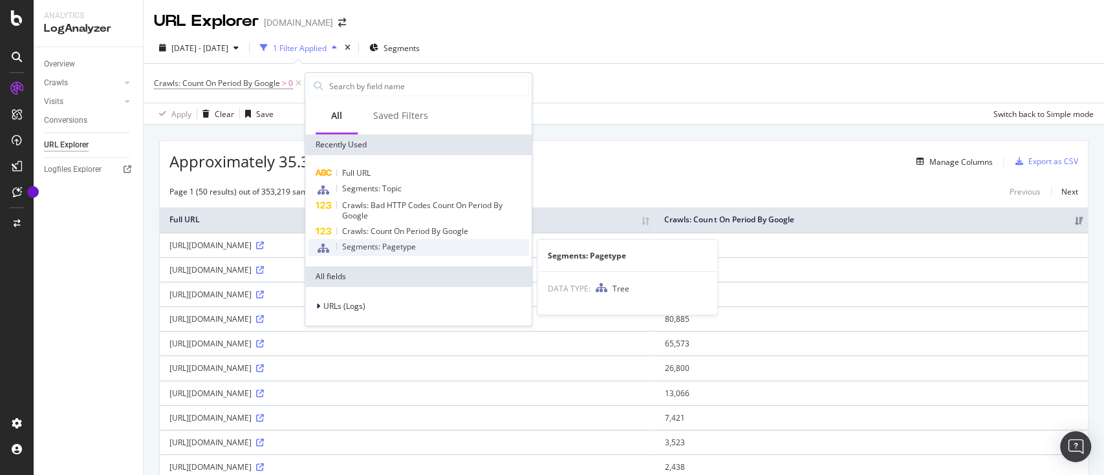
click at [380, 249] on span "Segments: Pagetype" at bounding box center [379, 246] width 74 height 11
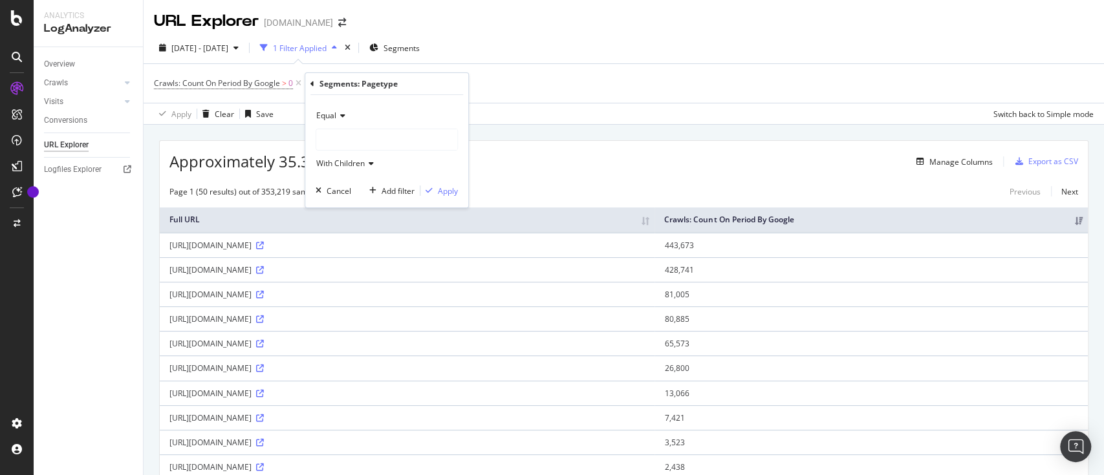
click at [367, 134] on div at bounding box center [386, 139] width 141 height 21
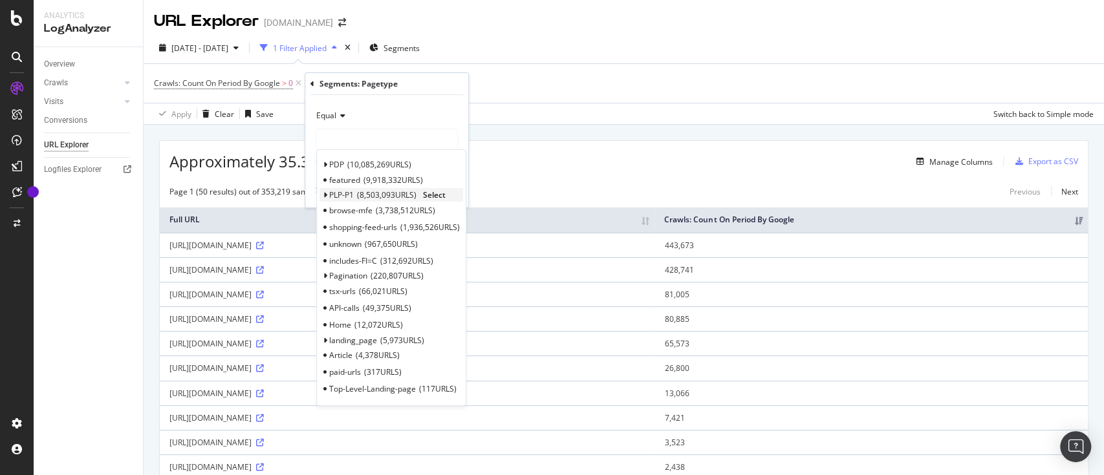
click at [325, 196] on icon at bounding box center [325, 195] width 5 height 8
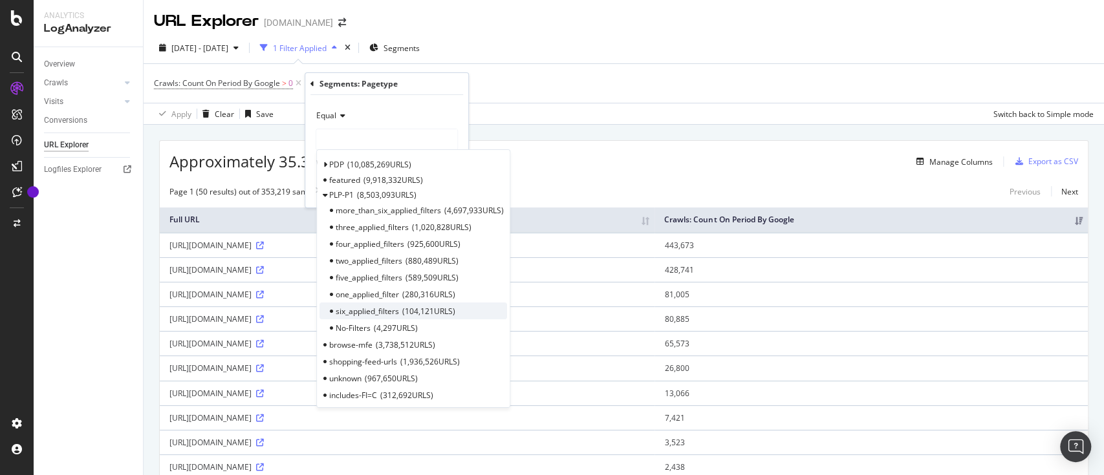
click at [381, 312] on span "six_applied_filters" at bounding box center [367, 311] width 63 height 11
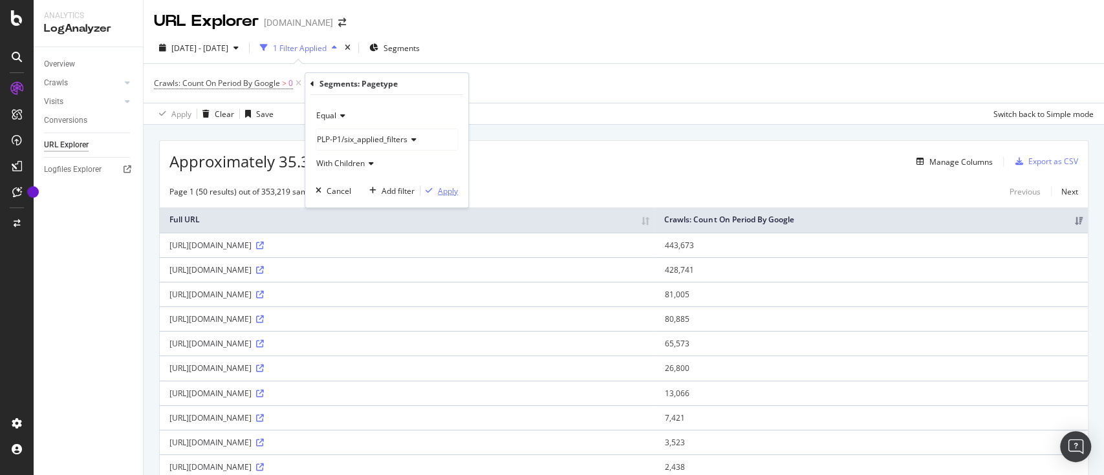
click at [445, 189] on div "Apply" at bounding box center [448, 191] width 20 height 11
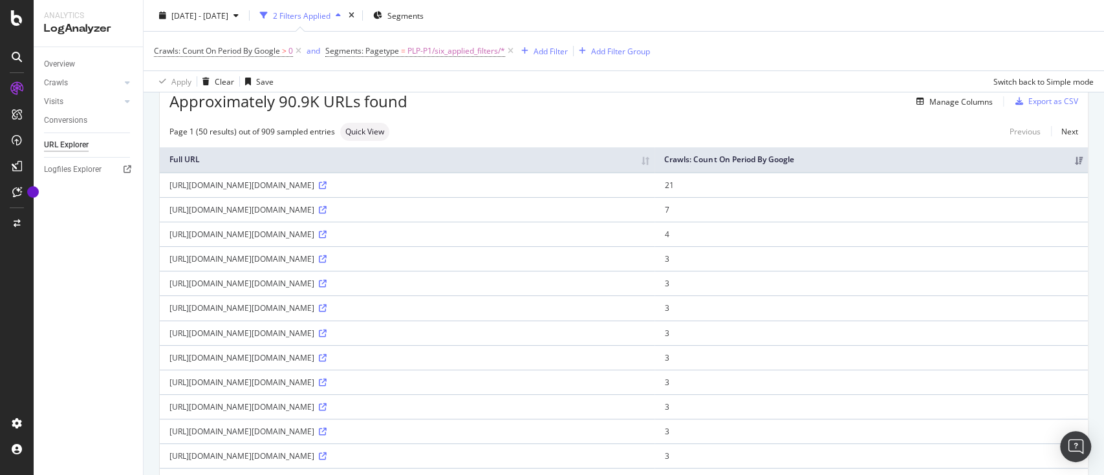
scroll to position [61, 0]
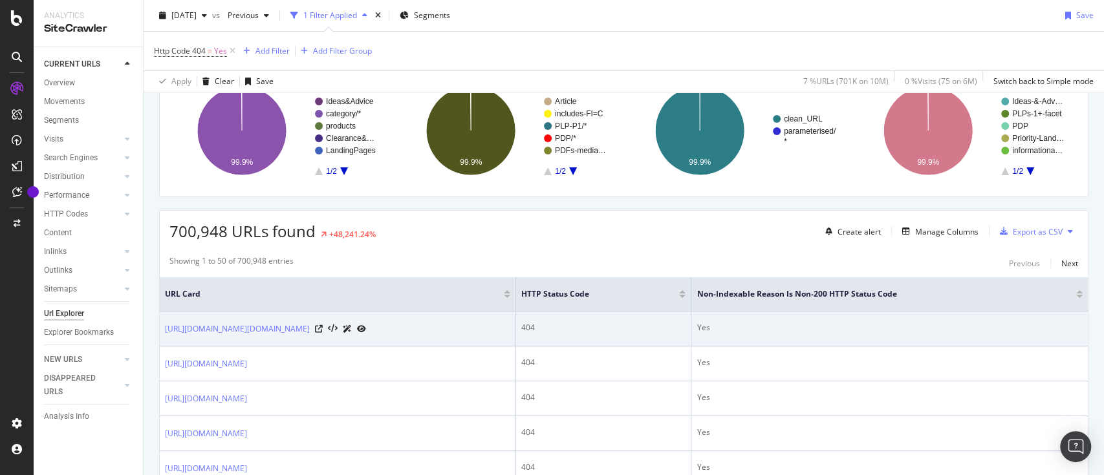
scroll to position [197, 0]
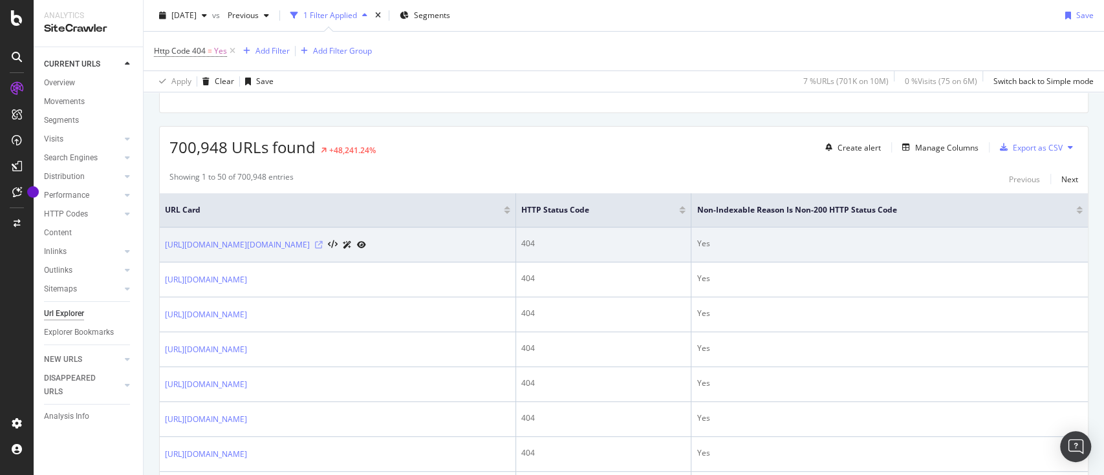
click at [323, 244] on icon at bounding box center [319, 245] width 8 height 8
click at [366, 242] on icon at bounding box center [361, 245] width 9 height 8
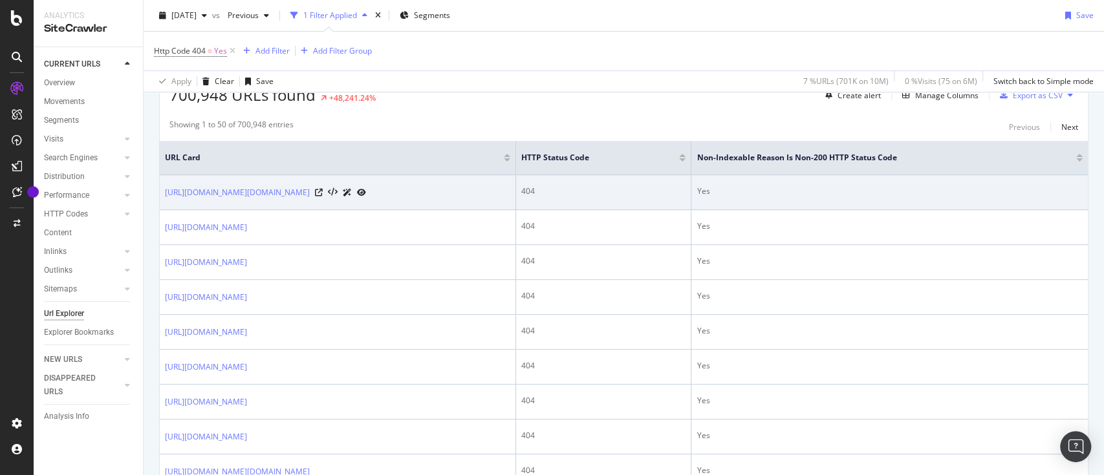
scroll to position [164, 0]
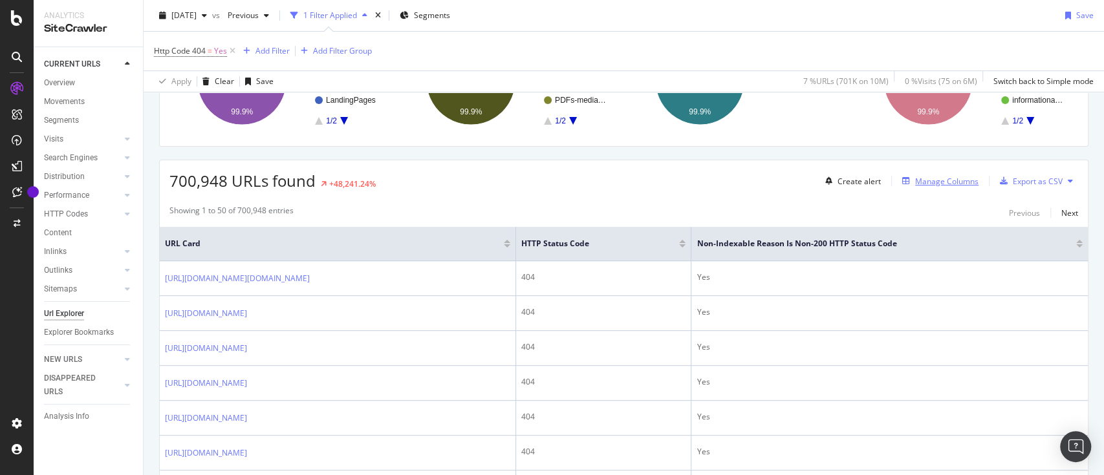
click at [915, 187] on div "Manage Columns" at bounding box center [937, 181] width 81 height 14
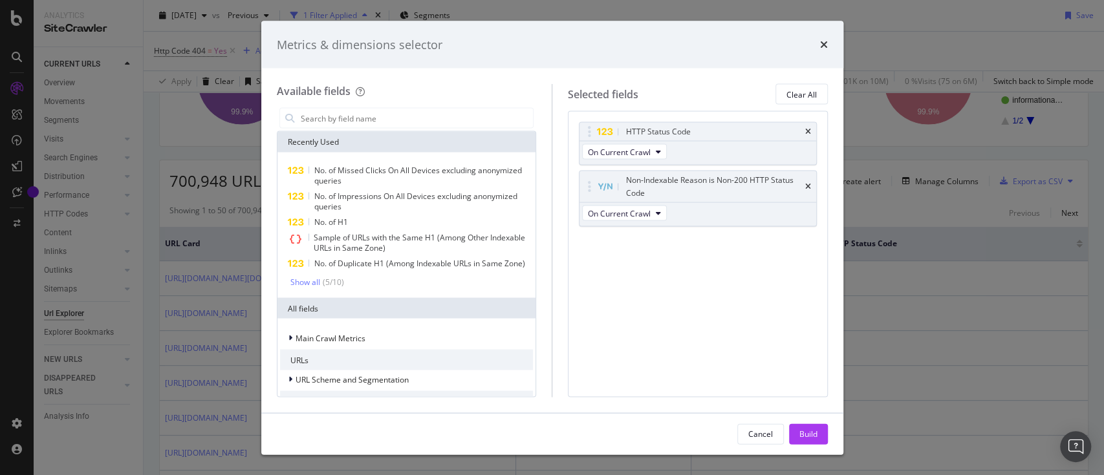
click at [818, 41] on div "Metrics & dimensions selector" at bounding box center [552, 44] width 551 height 17
click at [824, 44] on icon "times" at bounding box center [824, 44] width 8 height 10
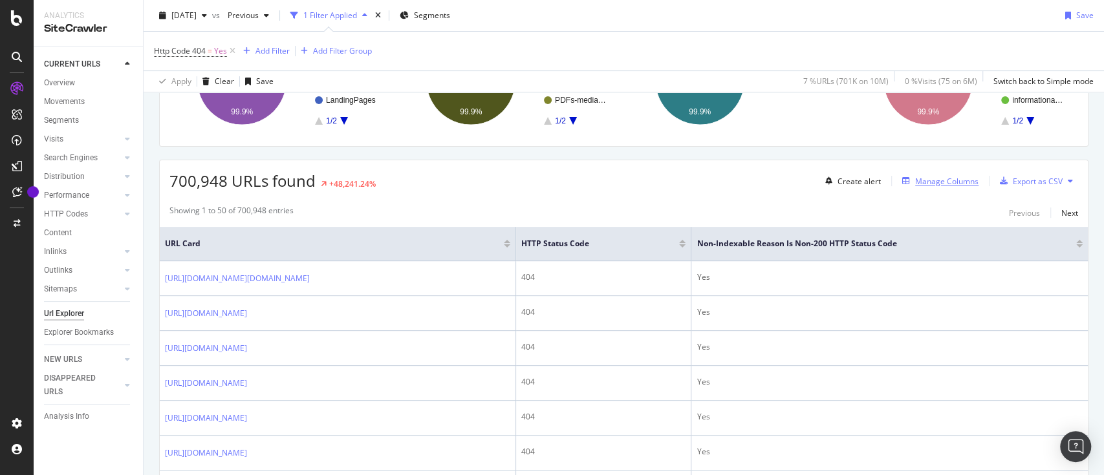
click at [928, 180] on div "Manage Columns" at bounding box center [946, 181] width 63 height 11
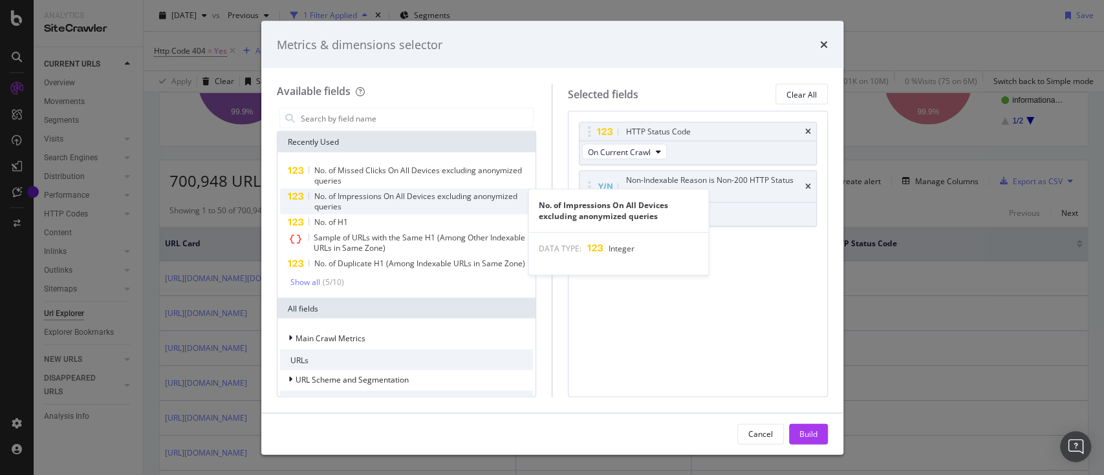
click at [387, 204] on div "No. of Impressions On All Devices excluding anonymized queries" at bounding box center [423, 201] width 219 height 21
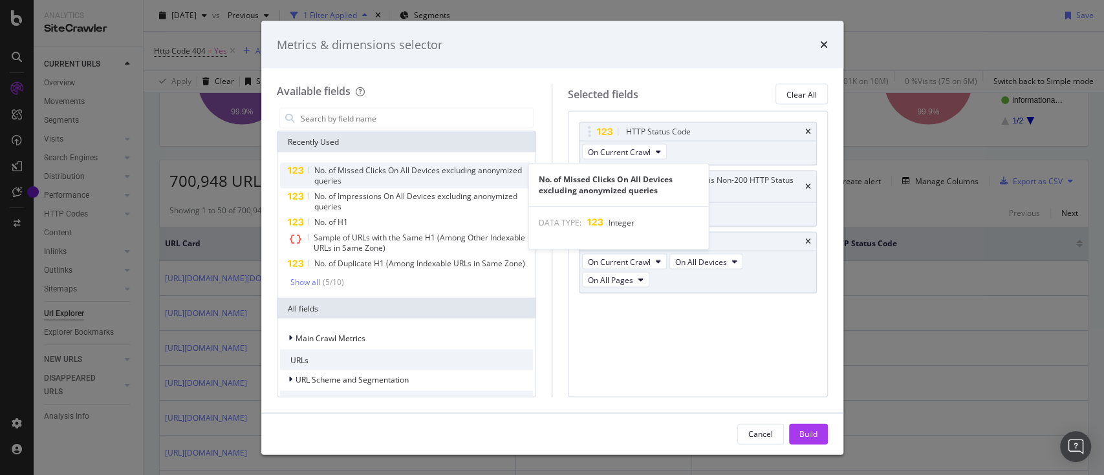
click at [400, 172] on span "No. of Missed Clicks On All Devices excluding anonymized queries" at bounding box center [418, 175] width 208 height 21
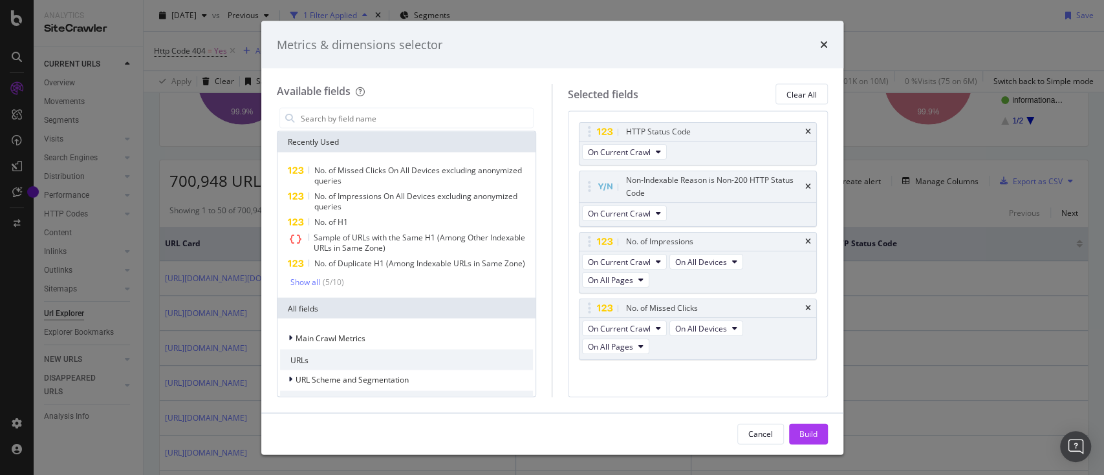
click at [803, 427] on div "Build" at bounding box center [808, 433] width 18 height 19
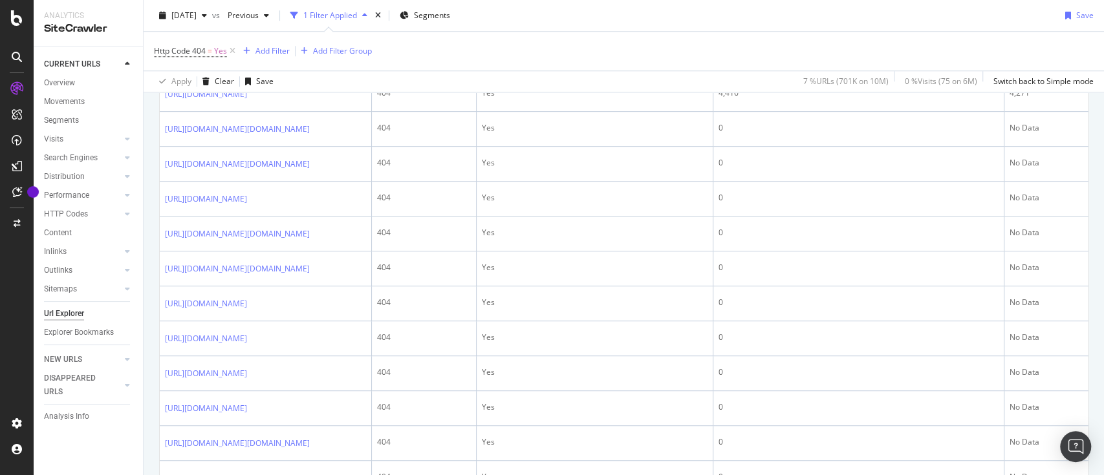
scroll to position [738, 0]
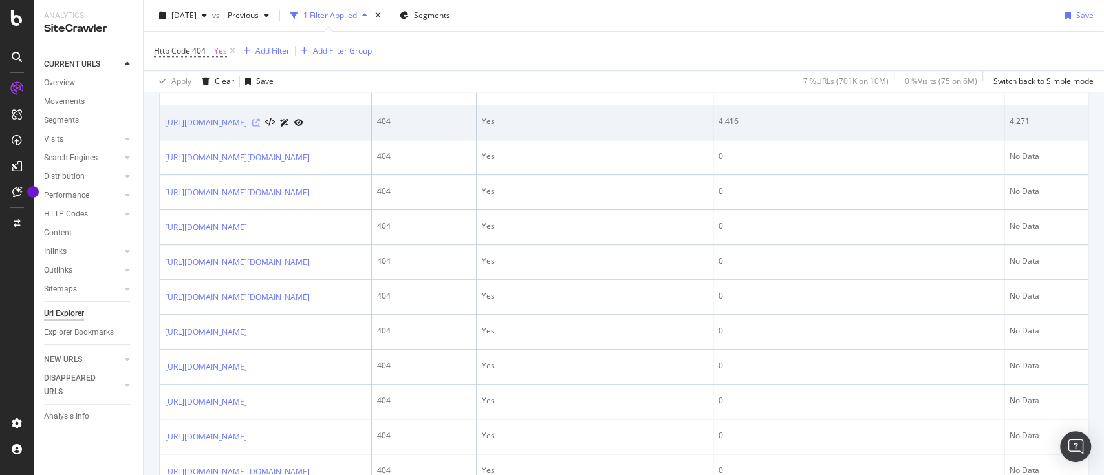
click at [260, 127] on icon at bounding box center [256, 123] width 8 height 8
click at [303, 127] on icon at bounding box center [298, 123] width 9 height 8
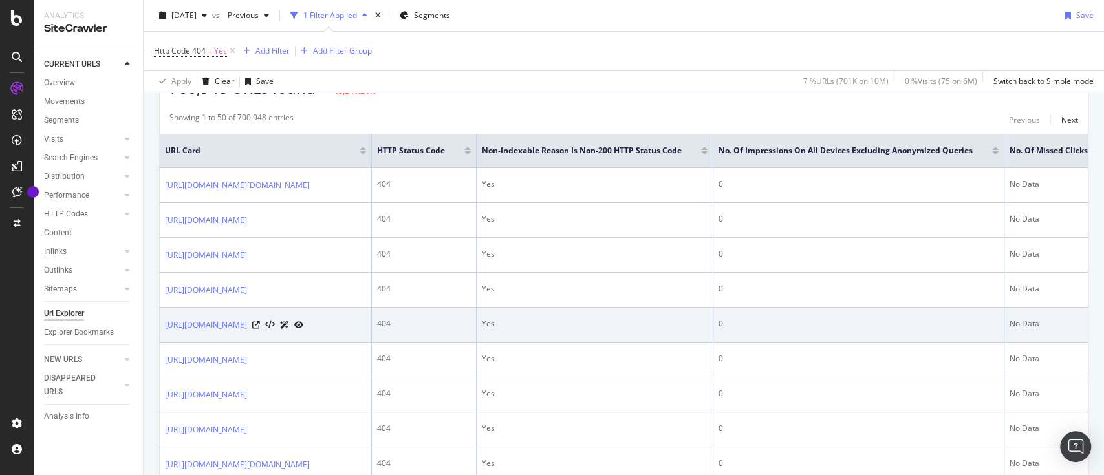
scroll to position [264, 0]
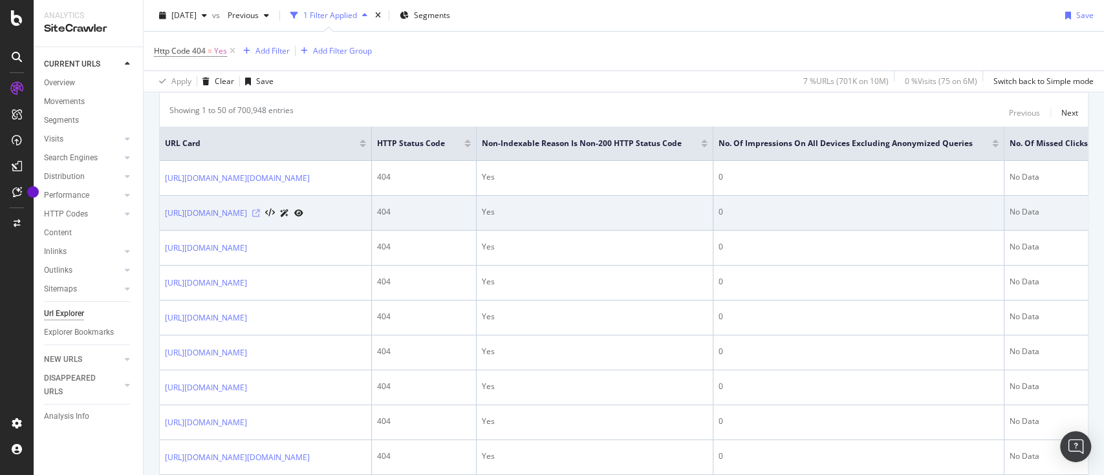
click at [260, 217] on icon at bounding box center [256, 213] width 8 height 8
click at [303, 217] on icon at bounding box center [298, 213] width 9 height 8
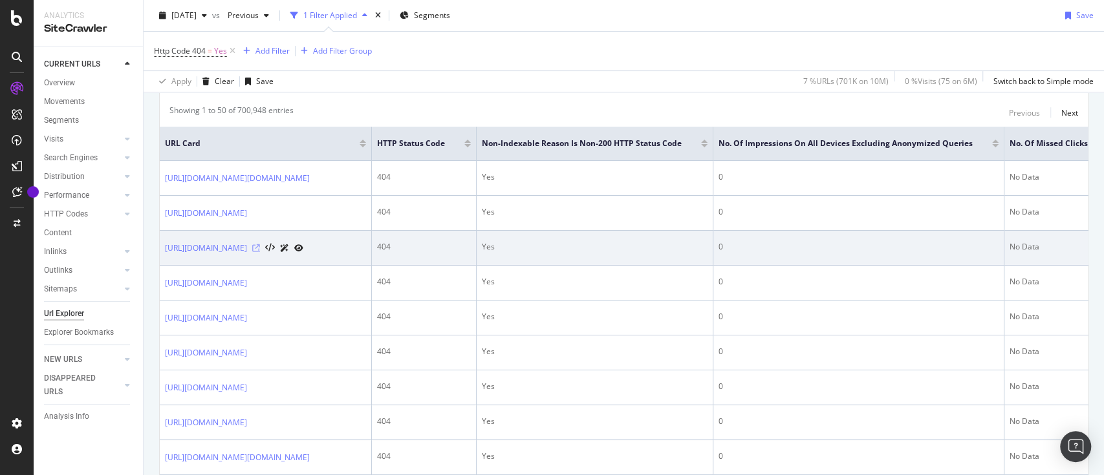
click at [260, 252] on icon at bounding box center [256, 248] width 8 height 8
click at [303, 252] on icon at bounding box center [298, 248] width 9 height 8
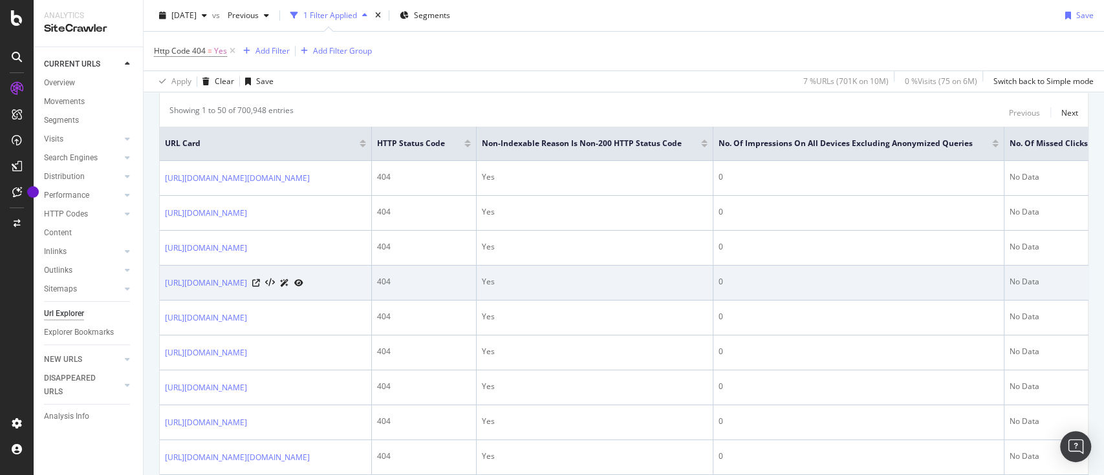
click at [303, 287] on icon at bounding box center [298, 283] width 9 height 8
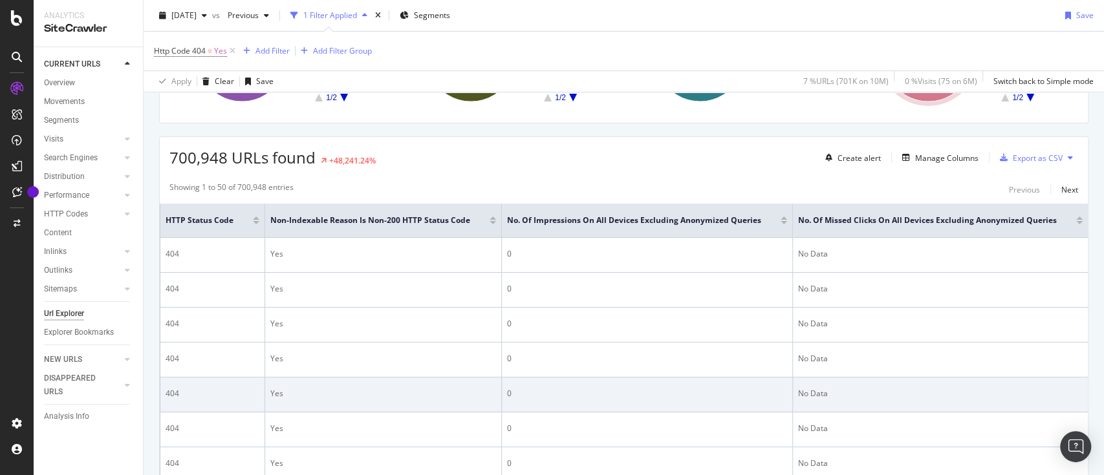
scroll to position [0, 258]
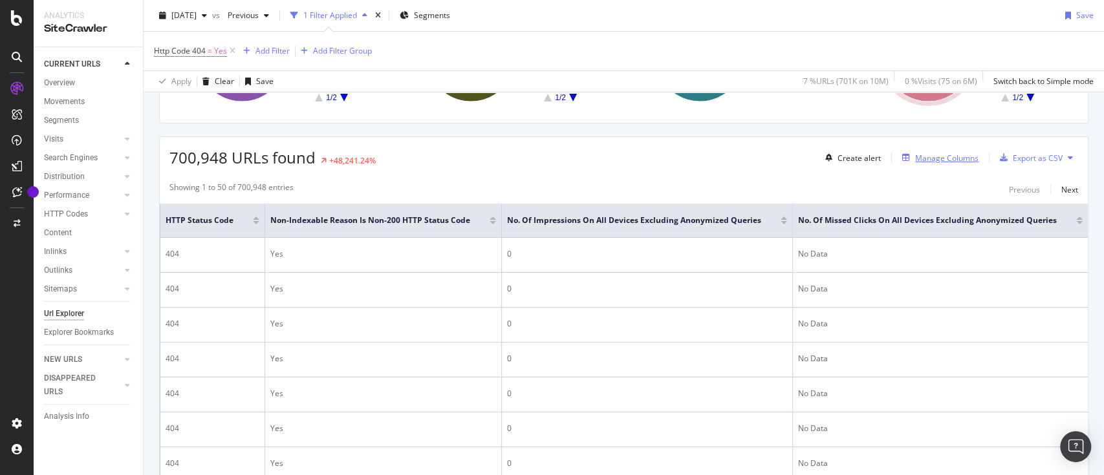
click at [945, 156] on div "Manage Columns" at bounding box center [946, 158] width 63 height 11
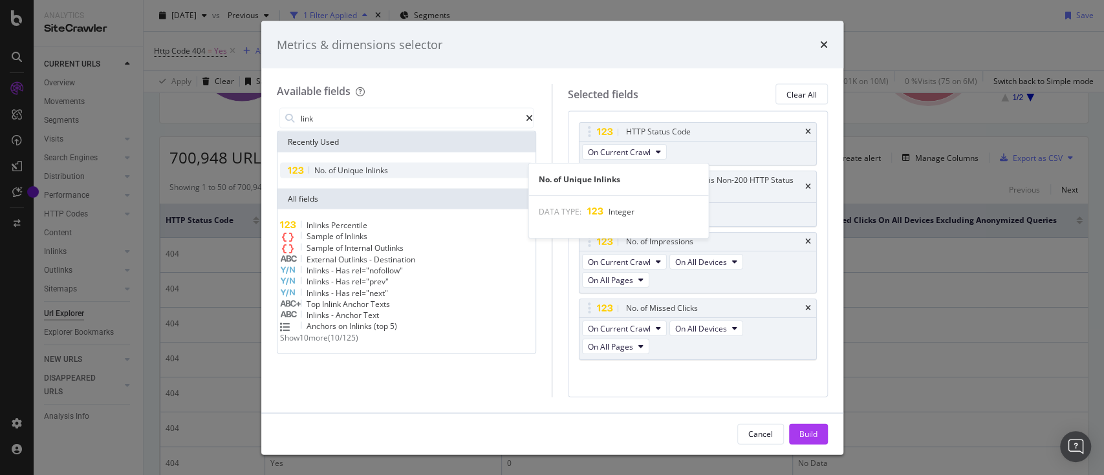
type input "link"
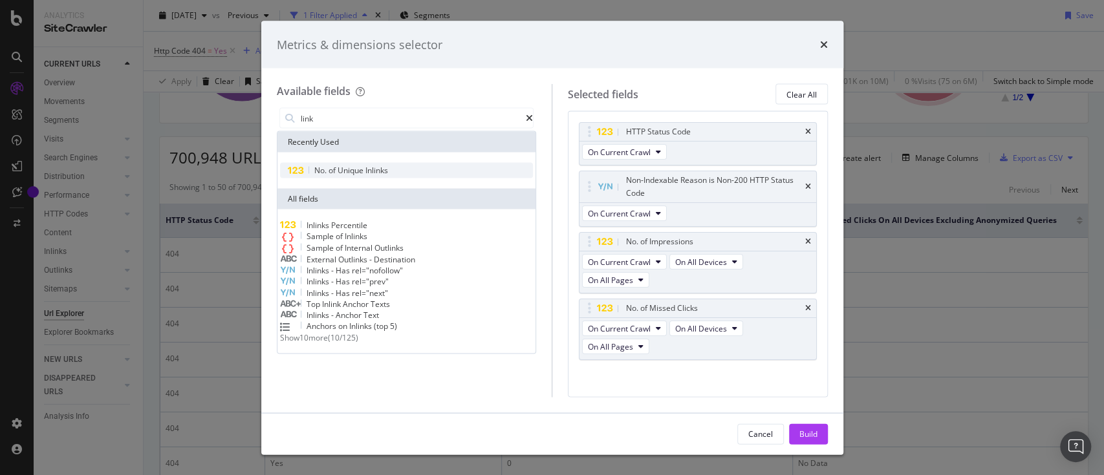
click at [372, 169] on span "Inlinks" at bounding box center [376, 170] width 23 height 11
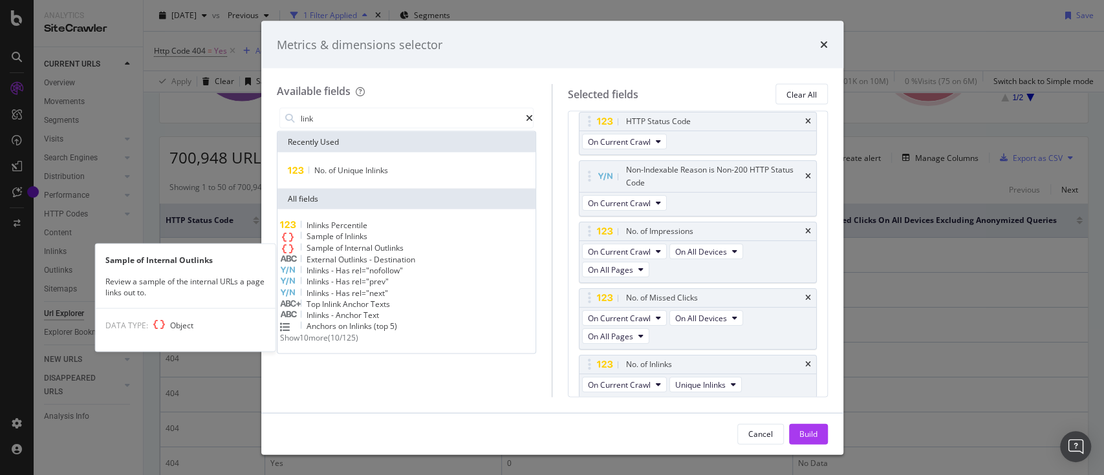
scroll to position [8, 0]
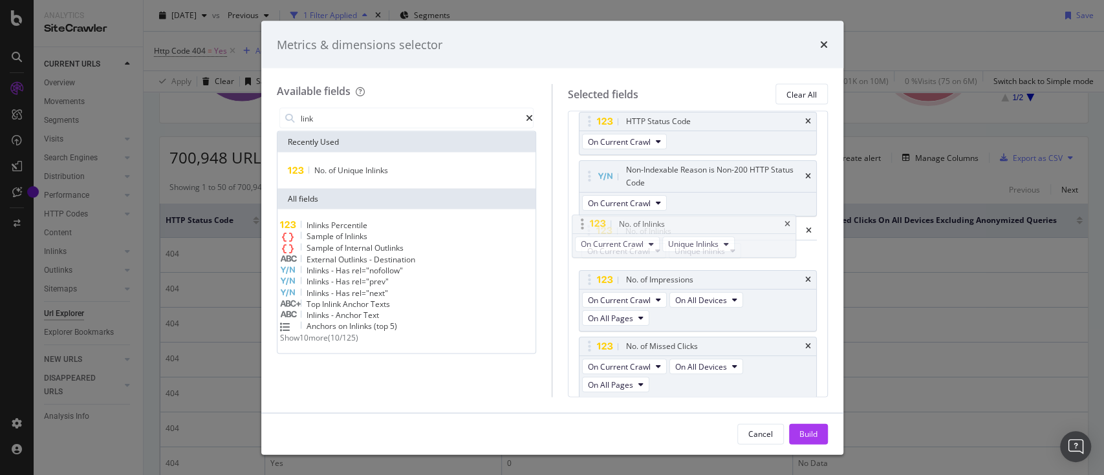
drag, startPoint x: 588, startPoint y: 364, endPoint x: 581, endPoint y: 224, distance: 139.8
click at [581, 224] on body "Analytics SiteCrawler CURRENT URLS Overview Movements Segments Visits Analysis …" at bounding box center [552, 237] width 1104 height 475
click at [800, 436] on div "Build" at bounding box center [808, 433] width 18 height 11
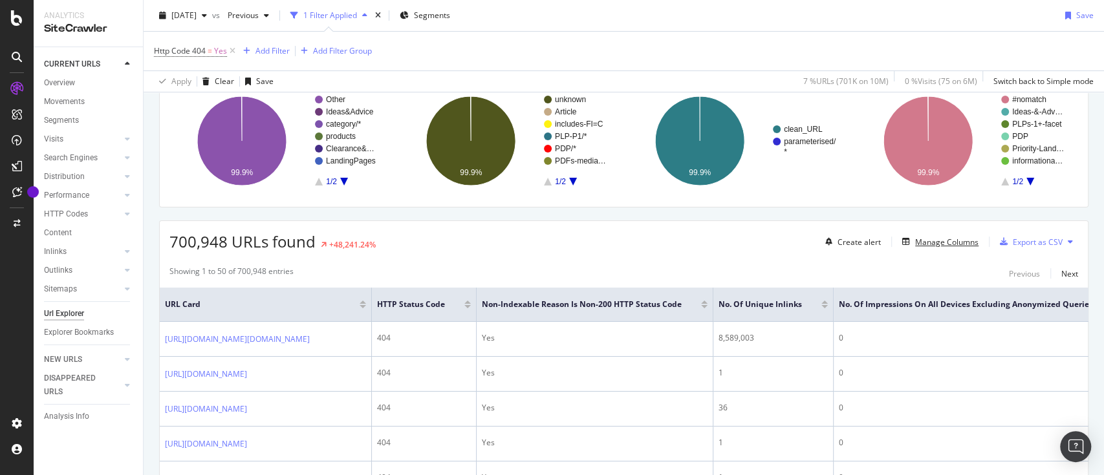
scroll to position [93, 0]
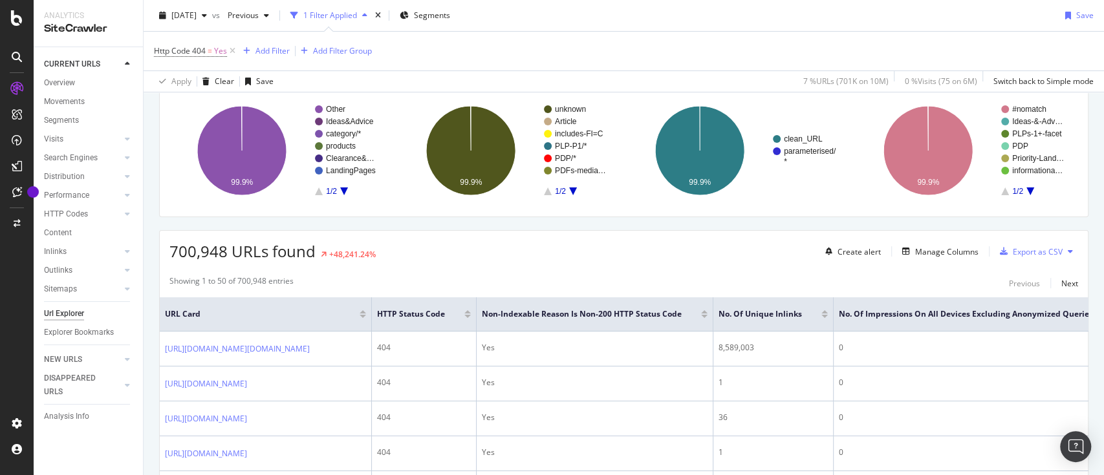
click at [828, 315] on div at bounding box center [824, 316] width 6 height 3
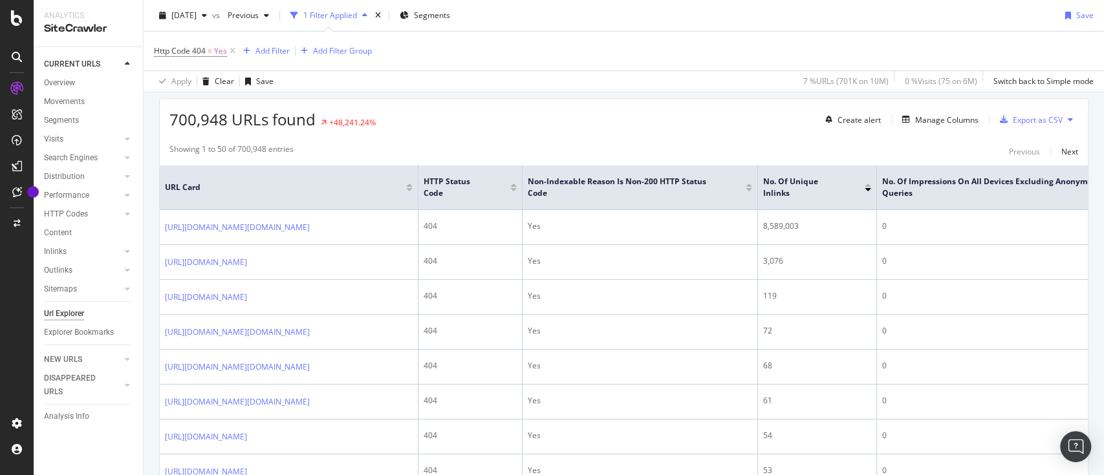
scroll to position [226, 0]
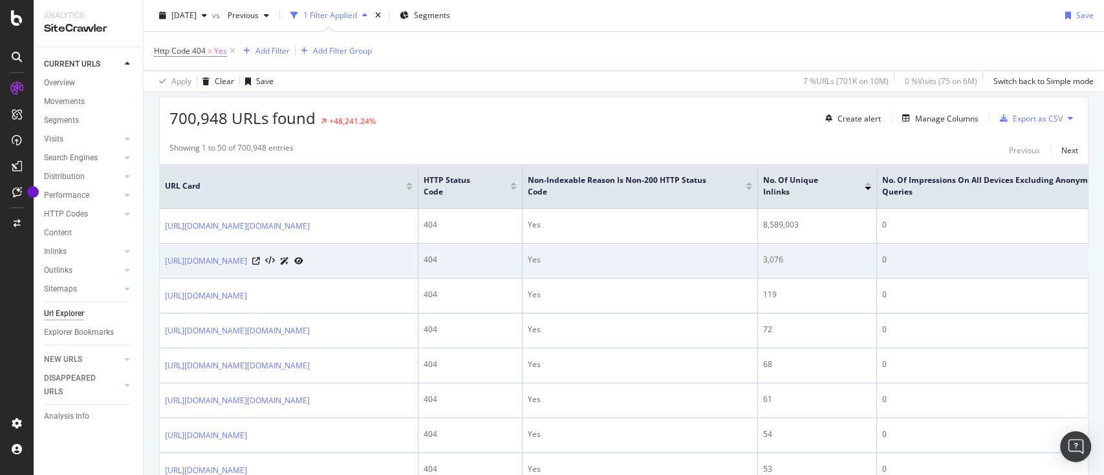
click at [303, 265] on icon at bounding box center [298, 261] width 9 height 8
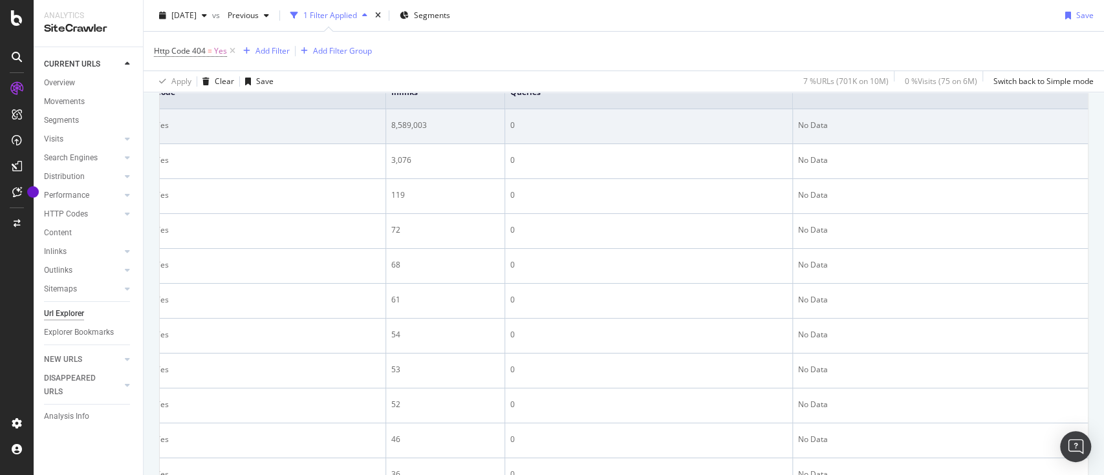
scroll to position [0, 0]
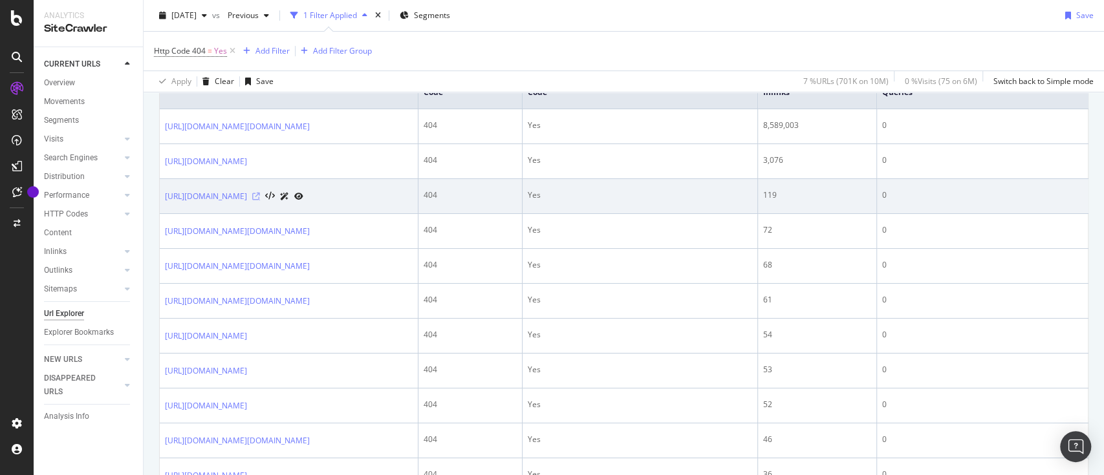
click at [260, 200] on icon at bounding box center [256, 197] width 8 height 8
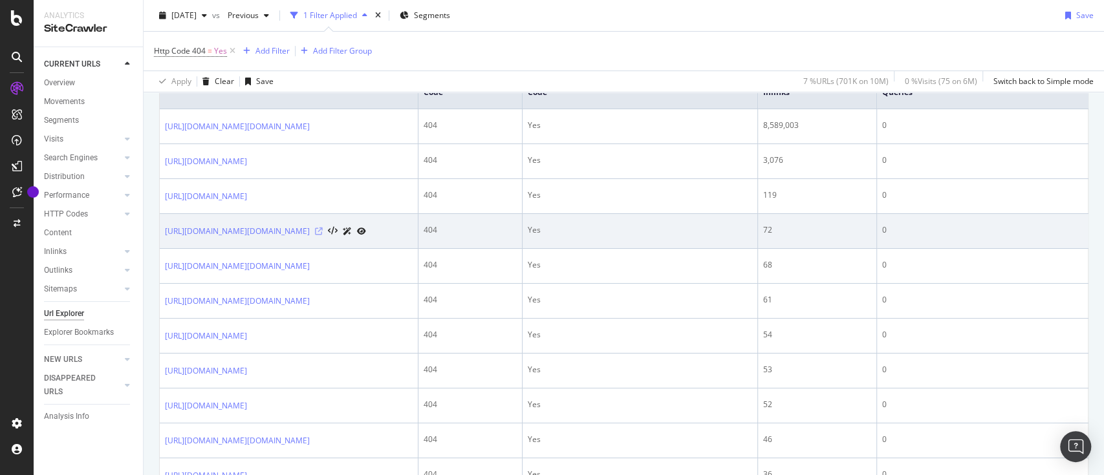
click at [323, 235] on icon at bounding box center [319, 232] width 8 height 8
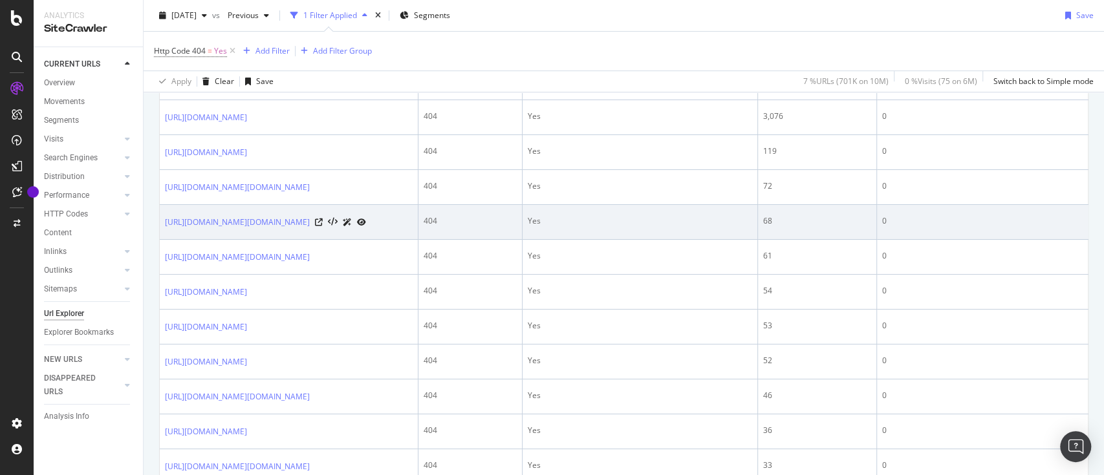
scroll to position [377, 0]
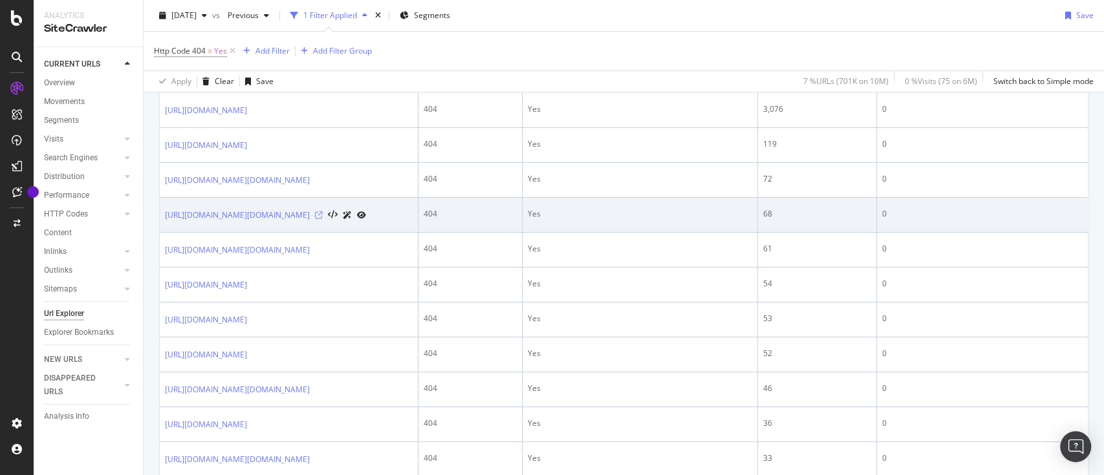
click at [323, 219] on icon at bounding box center [319, 215] width 8 height 8
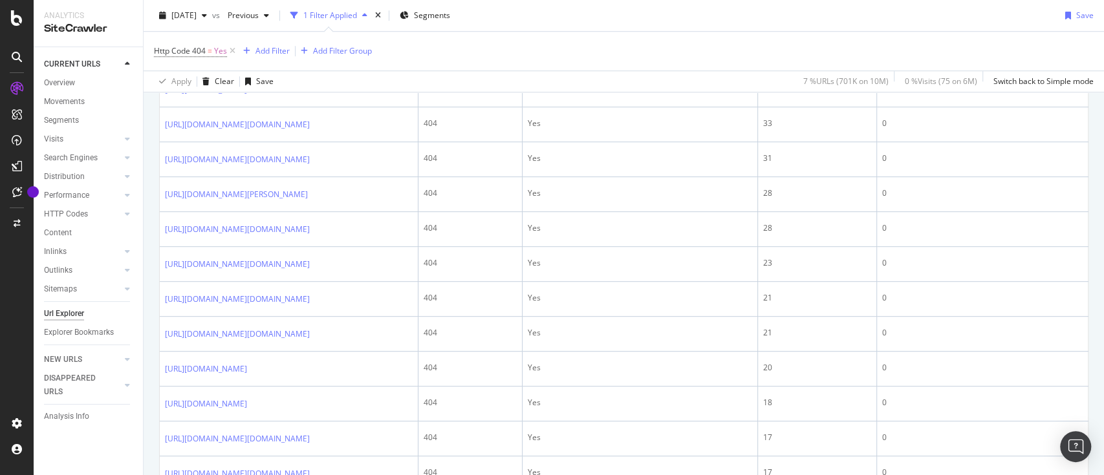
scroll to position [711, 0]
click at [366, 62] on div at bounding box center [340, 55] width 51 height 14
click at [323, 59] on icon at bounding box center [319, 56] width 8 height 8
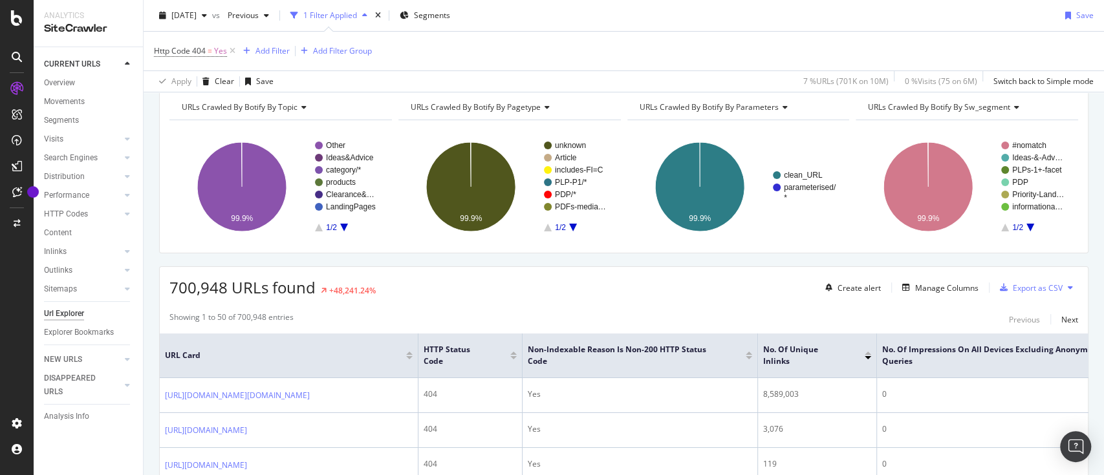
scroll to position [0, 0]
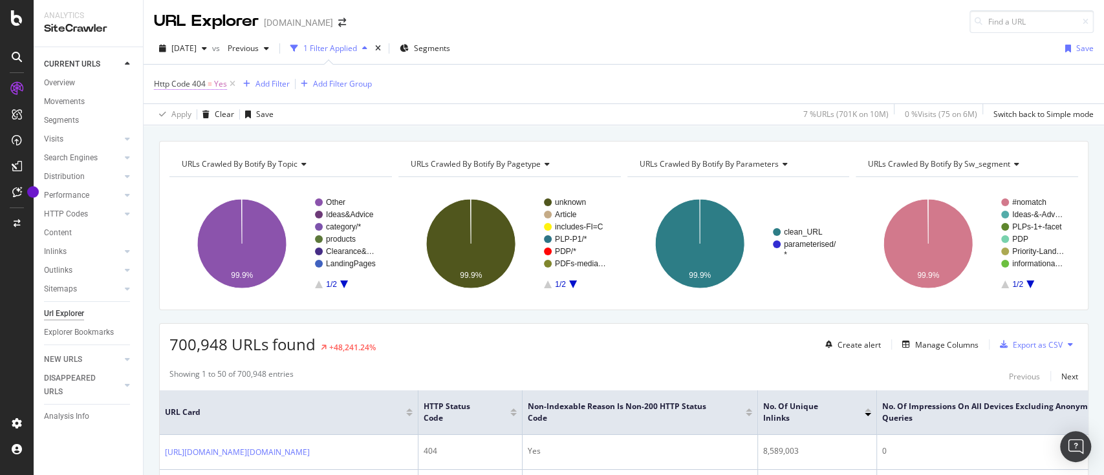
click at [205, 80] on span "Http Code 404" at bounding box center [180, 83] width 52 height 11
click at [183, 118] on icon at bounding box center [178, 114] width 9 height 8
click at [181, 118] on icon at bounding box center [178, 114] width 9 height 8
click at [315, 109] on div "Add filter" at bounding box center [331, 103] width 33 height 11
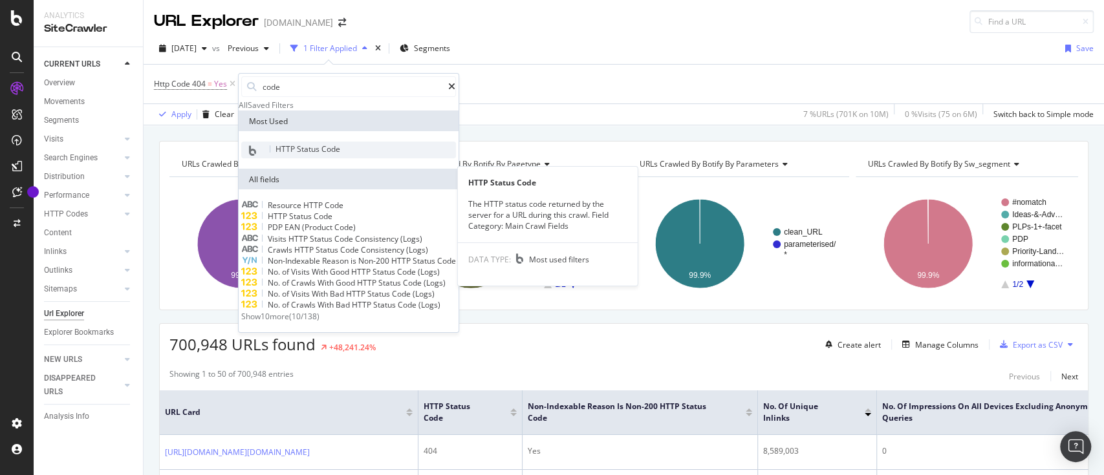
type input "code"
click at [293, 155] on span "HTTP Status Code" at bounding box center [307, 149] width 65 height 11
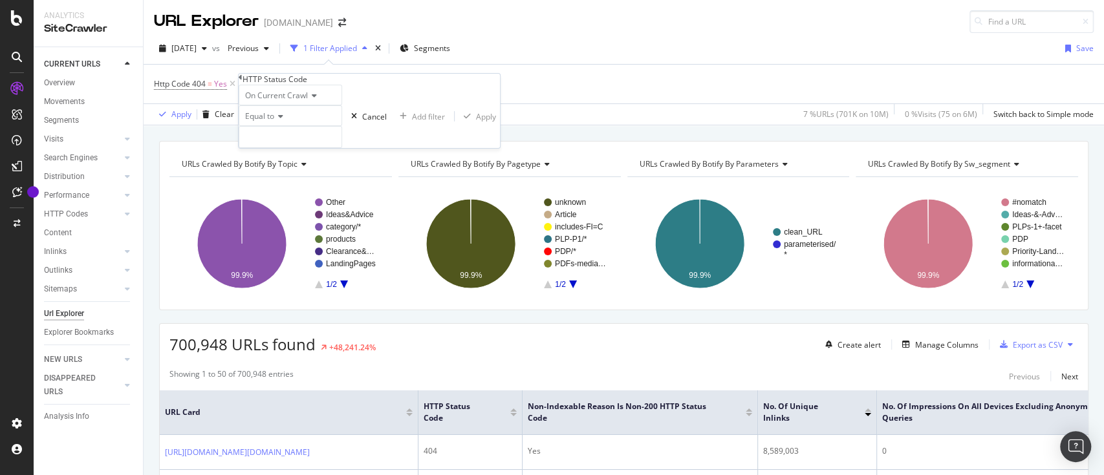
click at [297, 126] on div "Equal to" at bounding box center [290, 115] width 103 height 21
click at [342, 105] on div "On Current Crawl" at bounding box center [290, 95] width 103 height 21
click at [387, 102] on div "On Current Crawl On Current Crawl On Compared Crawl Diff Between Crawls Equal t…" at bounding box center [369, 116] width 261 height 63
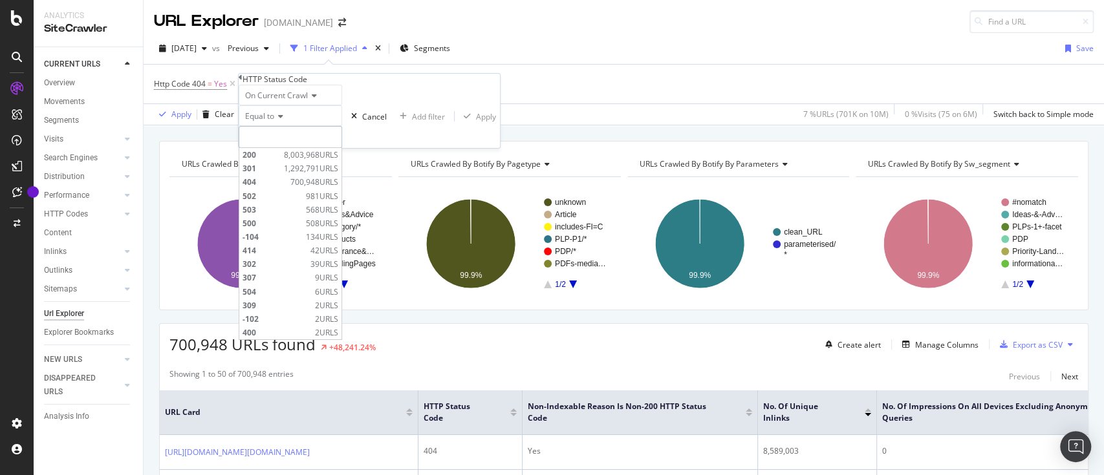
click at [338, 148] on input "number" at bounding box center [290, 137] width 103 height 22
click at [281, 174] on span "301" at bounding box center [261, 168] width 38 height 11
type input "301"
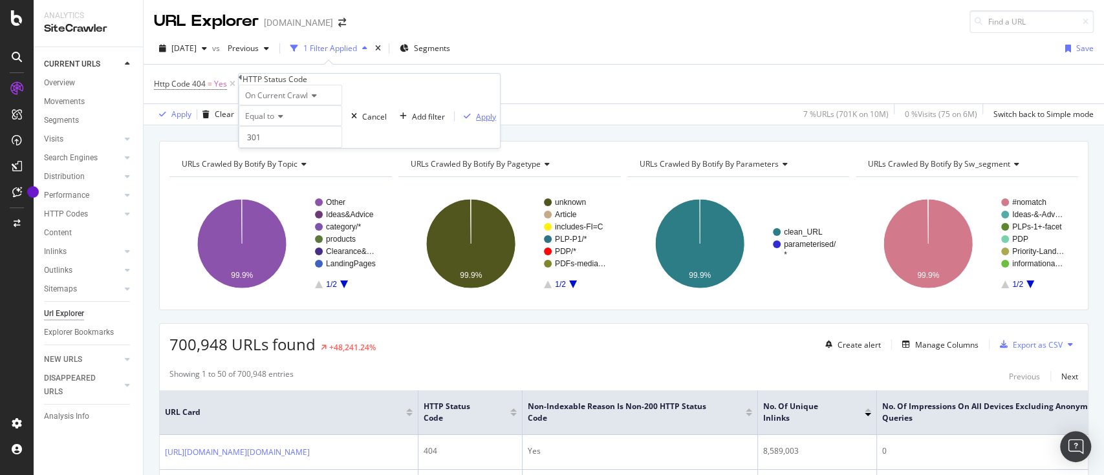
click at [458, 120] on div "button" at bounding box center [466, 116] width 17 height 8
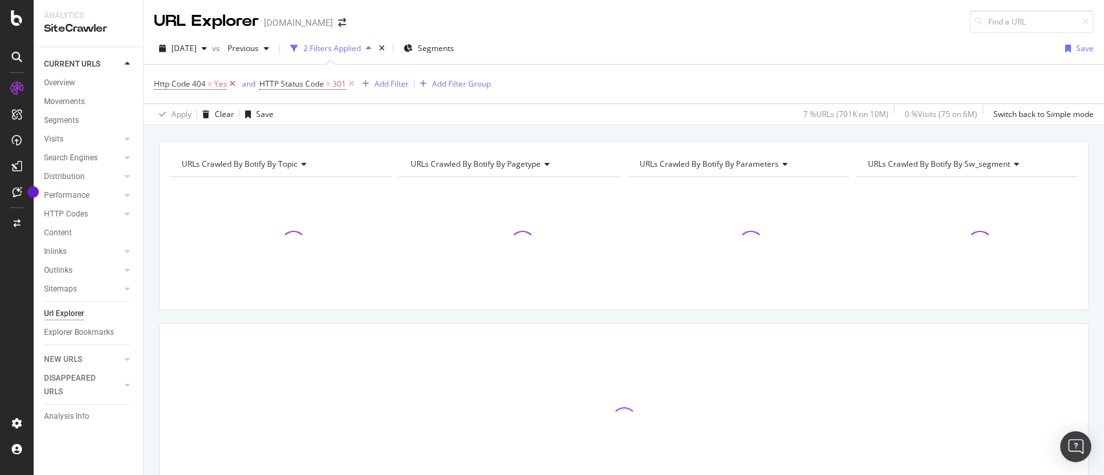
click at [228, 83] on icon at bounding box center [232, 84] width 11 height 13
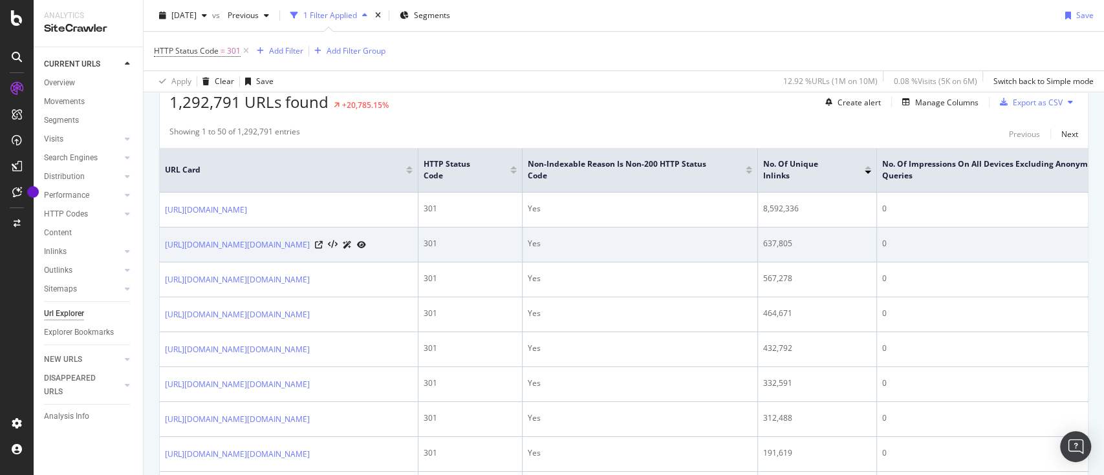
scroll to position [222, 0]
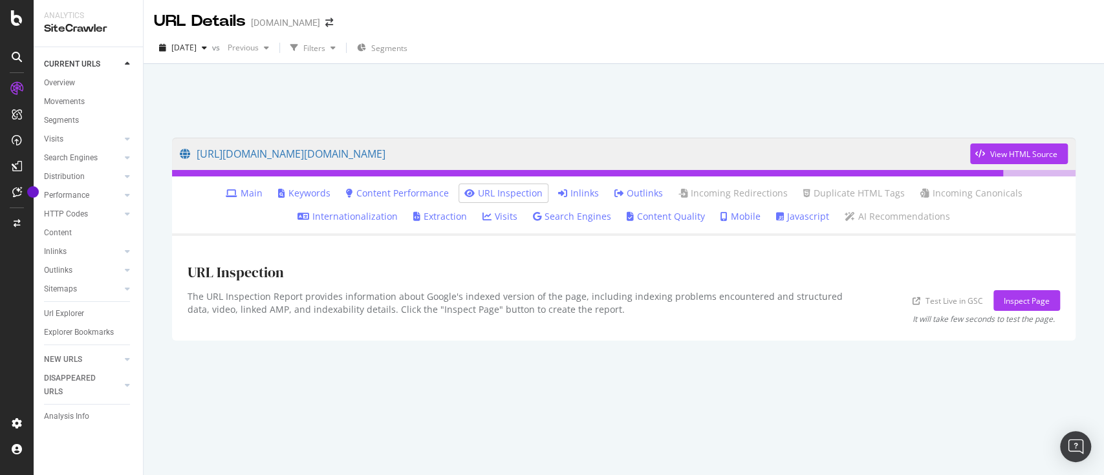
click at [573, 192] on link "Inlinks" at bounding box center [578, 193] width 41 height 13
click at [591, 198] on link "Inlinks" at bounding box center [578, 193] width 41 height 13
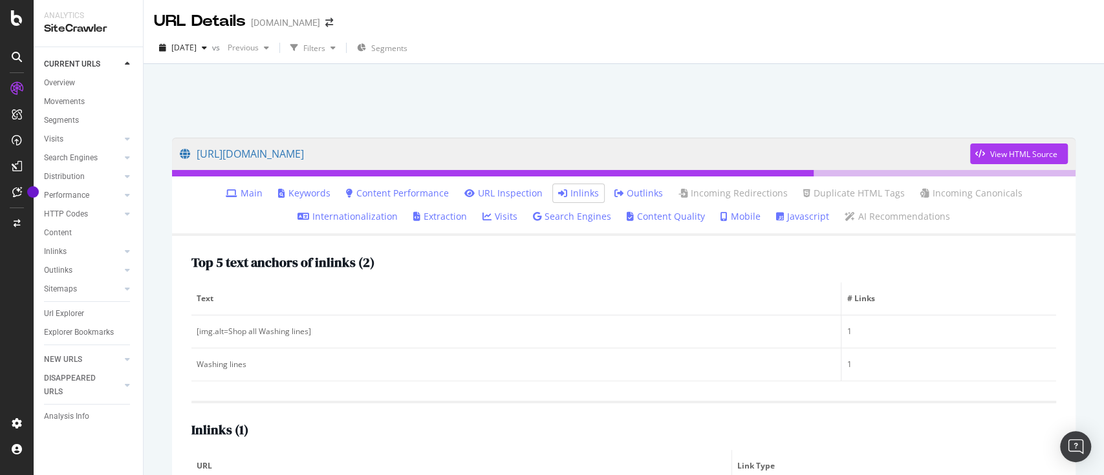
scroll to position [74, 0]
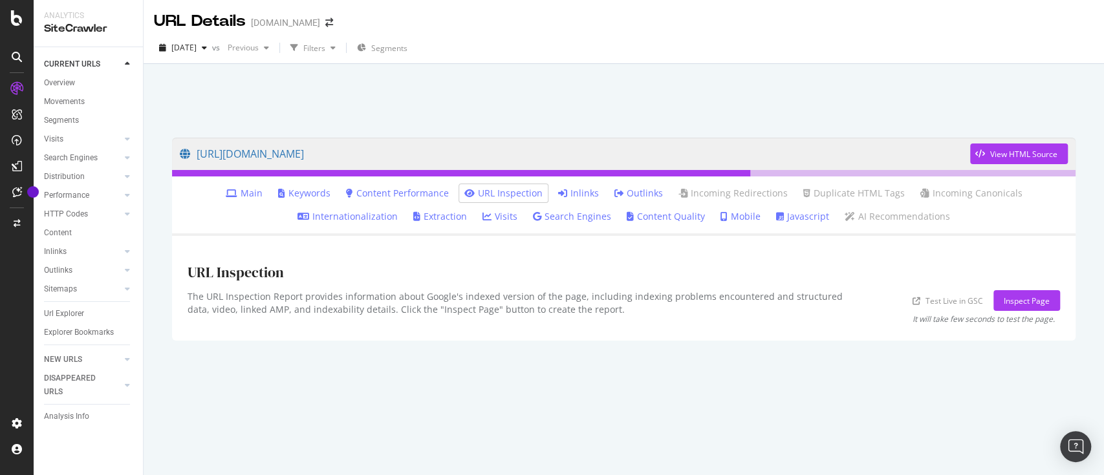
click at [567, 191] on icon at bounding box center [562, 193] width 9 height 9
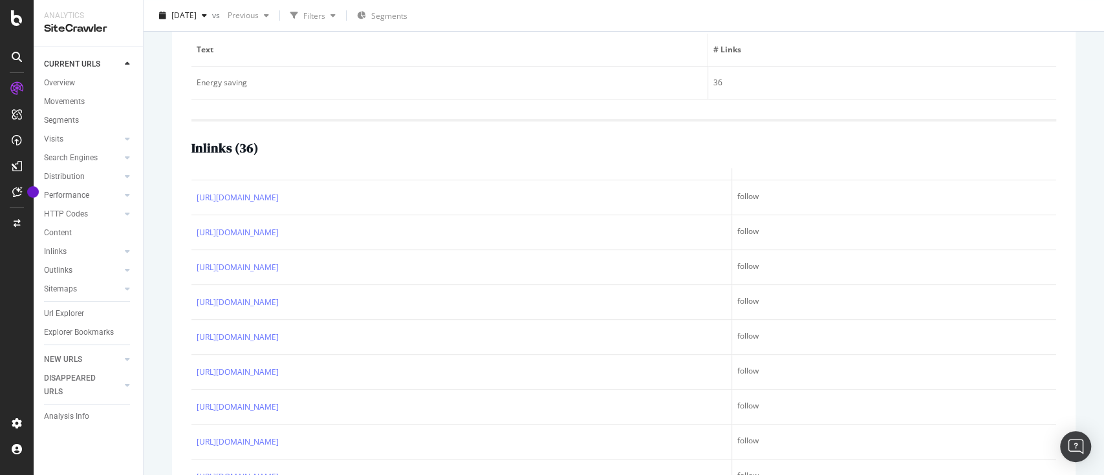
scroll to position [297, 0]
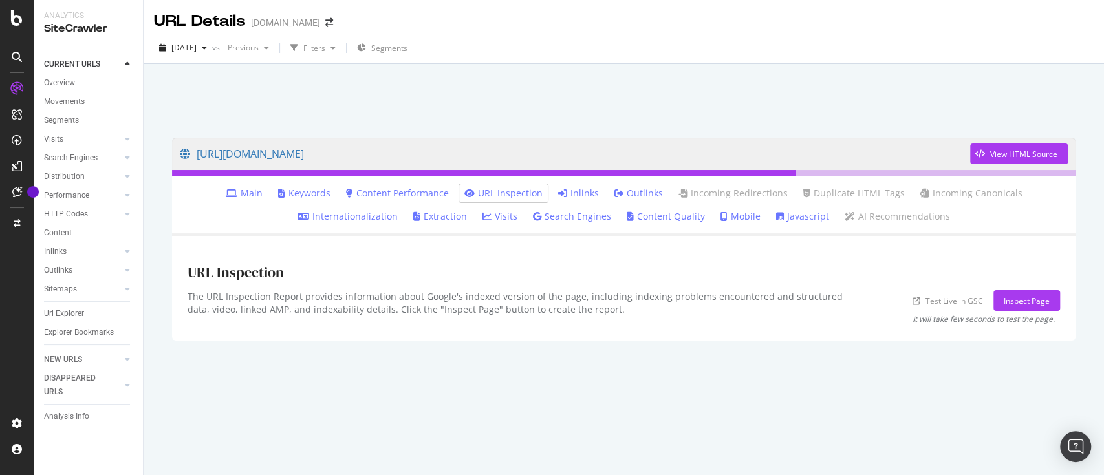
click at [577, 189] on link "Inlinks" at bounding box center [578, 193] width 41 height 13
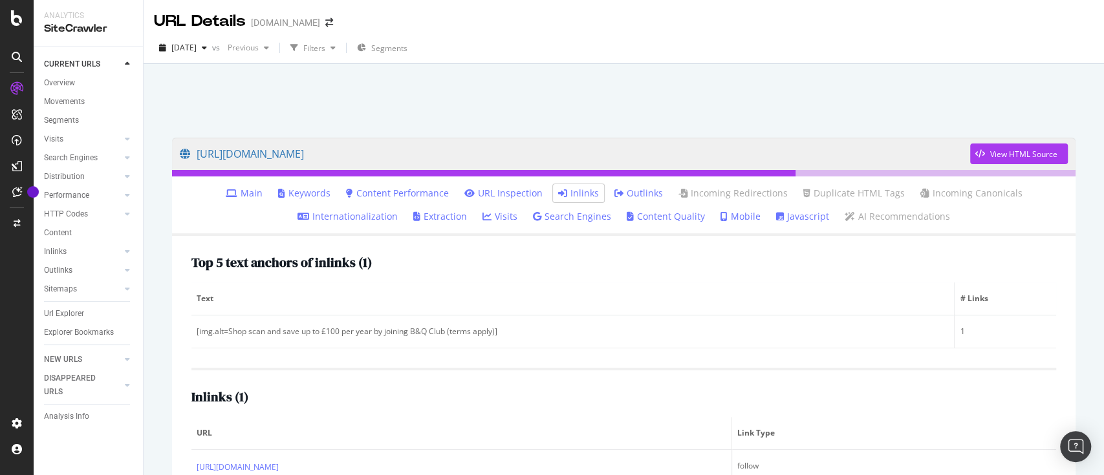
scroll to position [64, 0]
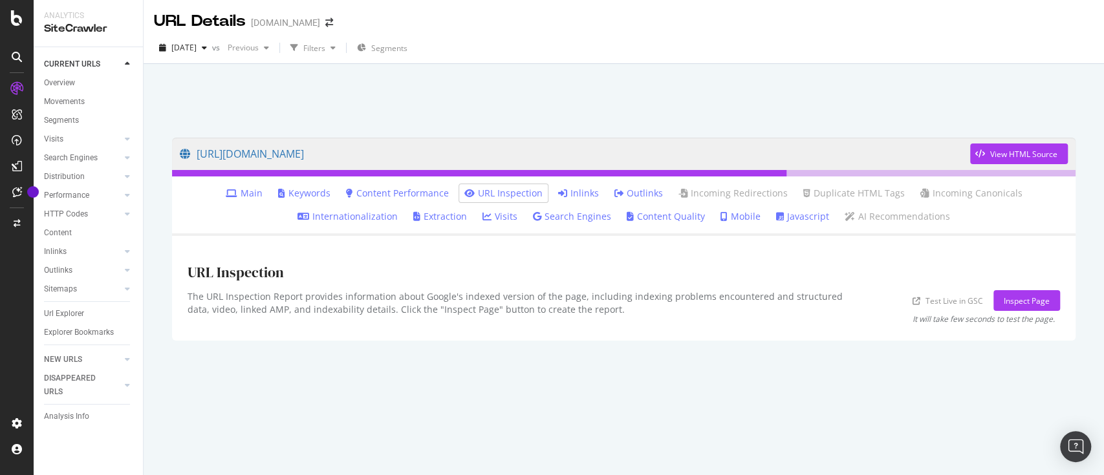
click at [583, 190] on link "Inlinks" at bounding box center [578, 193] width 41 height 13
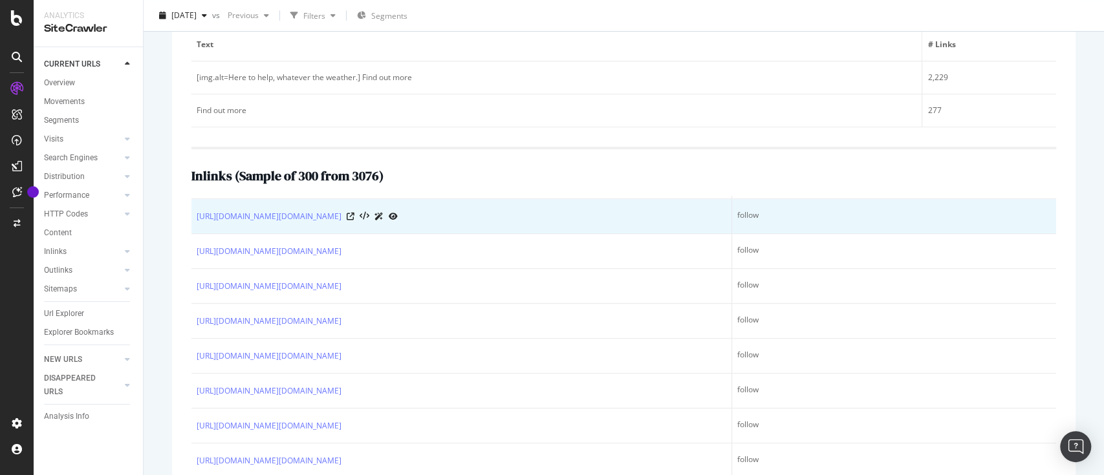
scroll to position [8792, 0]
click at [354, 221] on icon at bounding box center [351, 217] width 8 height 8
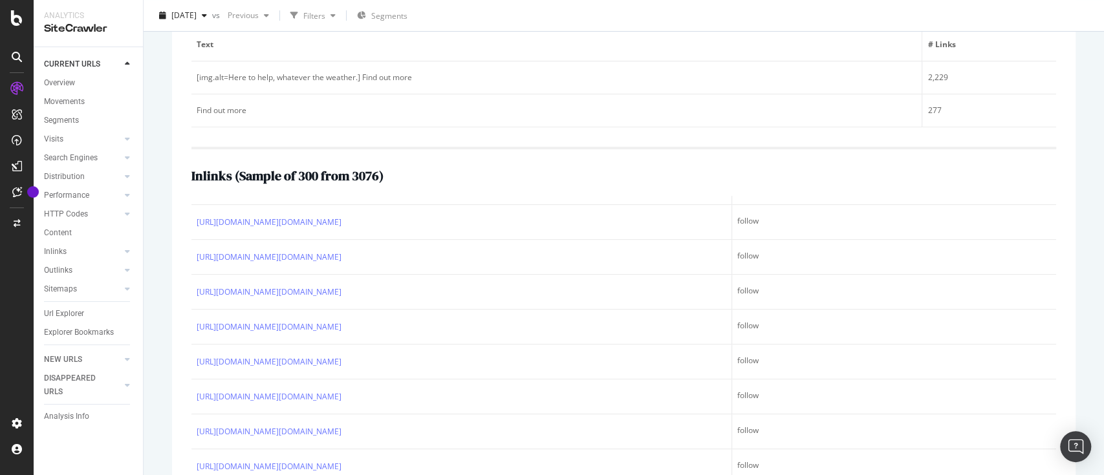
scroll to position [10179, 0]
click at [354, 125] on icon at bounding box center [351, 122] width 8 height 8
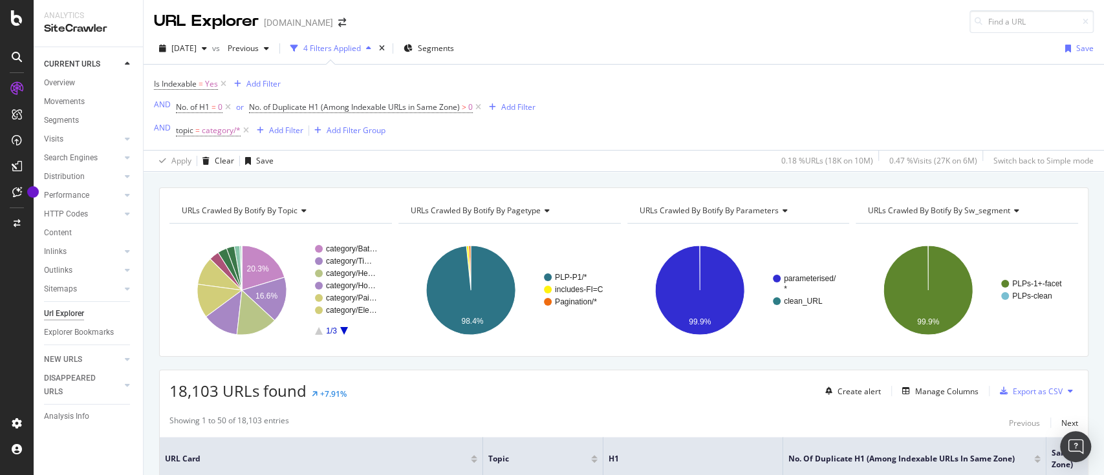
scroll to position [133, 0]
